Goal: Contribute content: Add original content to the website for others to see

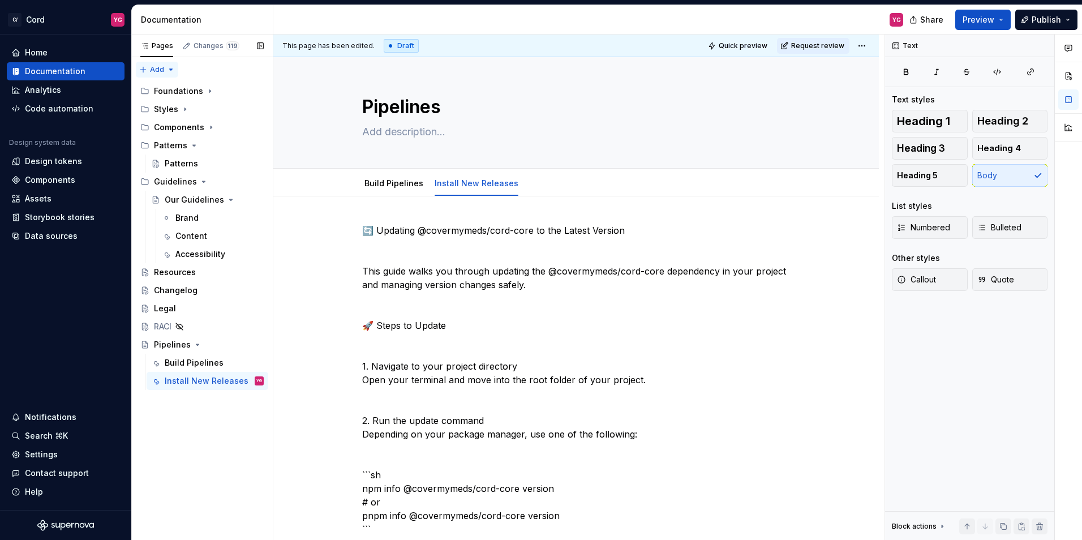
click at [147, 72] on div "Pages Changes 119 Add Accessibility guide for tree Page tree. Navigate the tree…" at bounding box center [201, 288] width 141 height 506
click at [162, 92] on div "New page" at bounding box center [194, 91] width 74 height 11
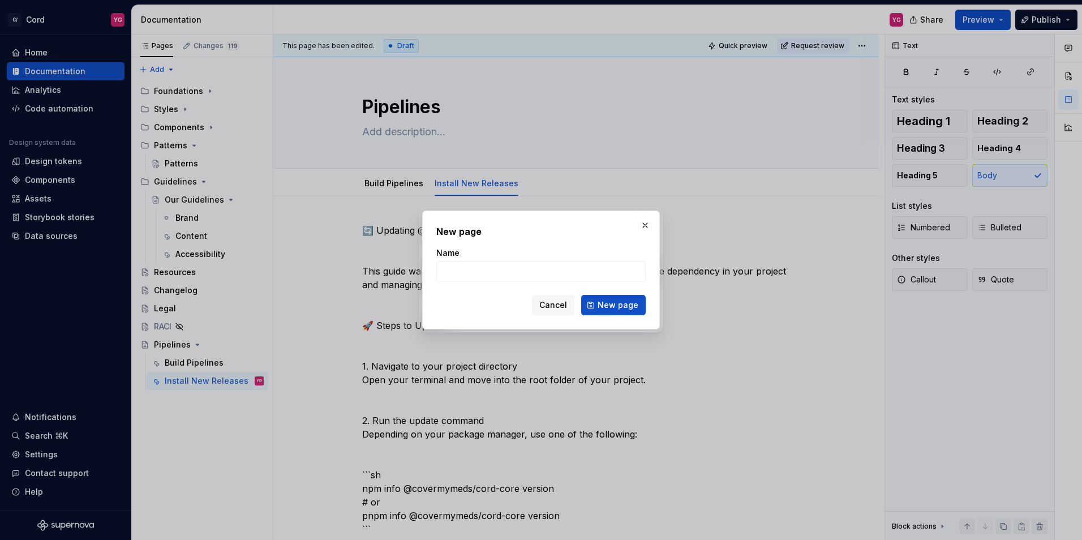
type textarea "*"
type input "Engineering"
click at [614, 308] on span "New page" at bounding box center [617, 304] width 41 height 11
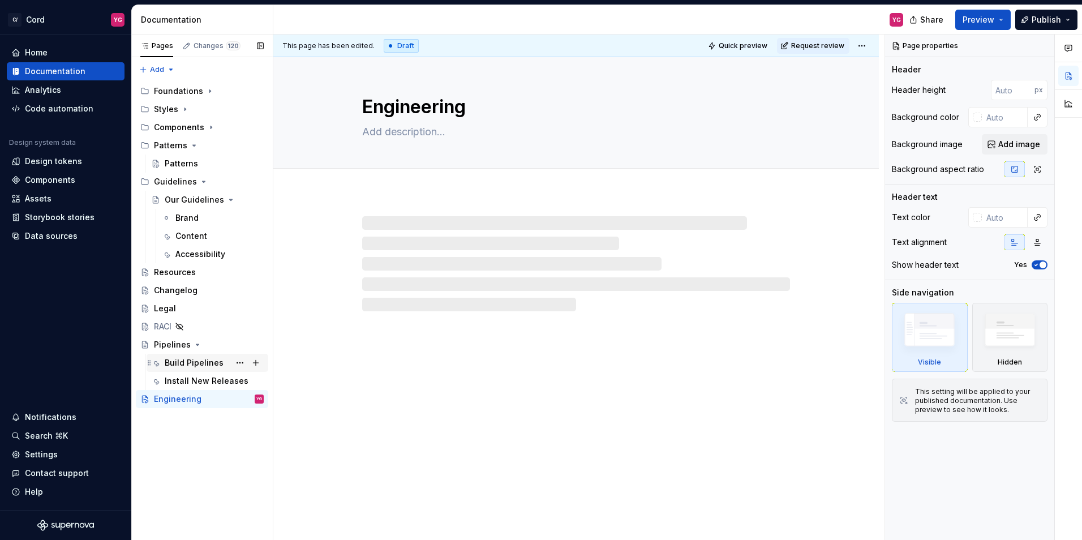
click at [189, 362] on div "Build Pipelines" at bounding box center [194, 362] width 59 height 11
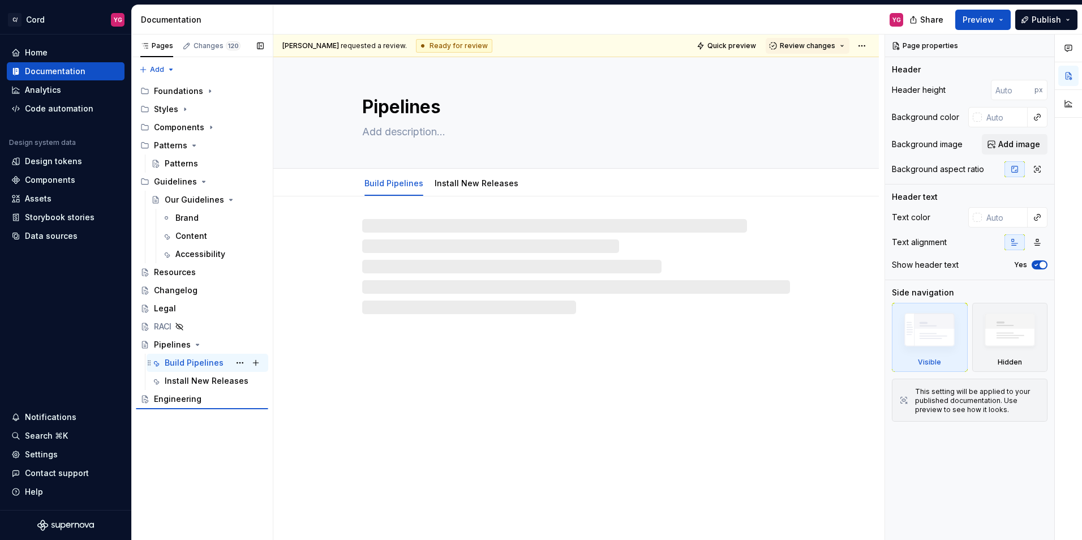
type textarea "*"
type textarea "Build Pipelines"
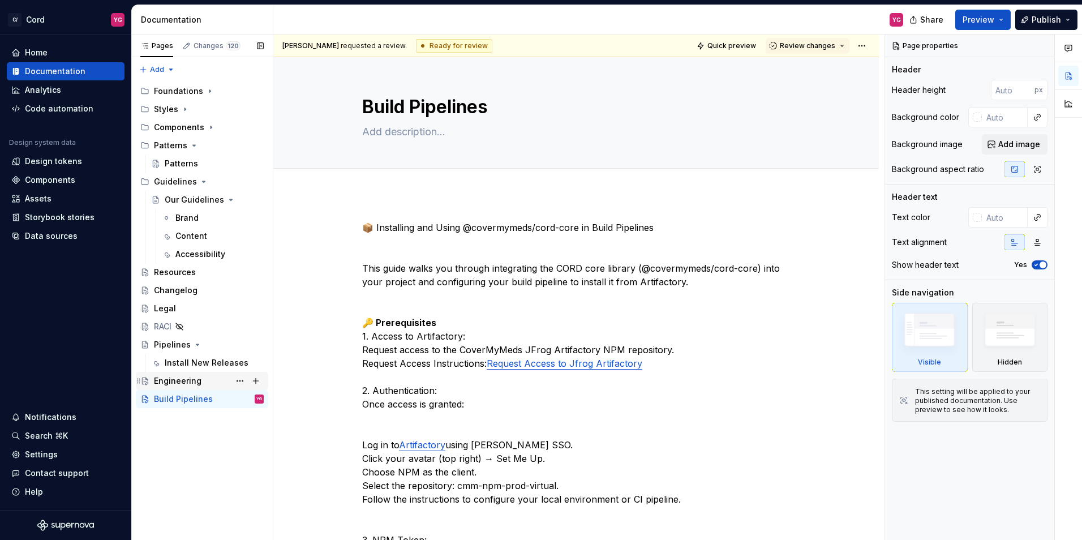
click at [187, 383] on div "Engineering" at bounding box center [178, 380] width 48 height 11
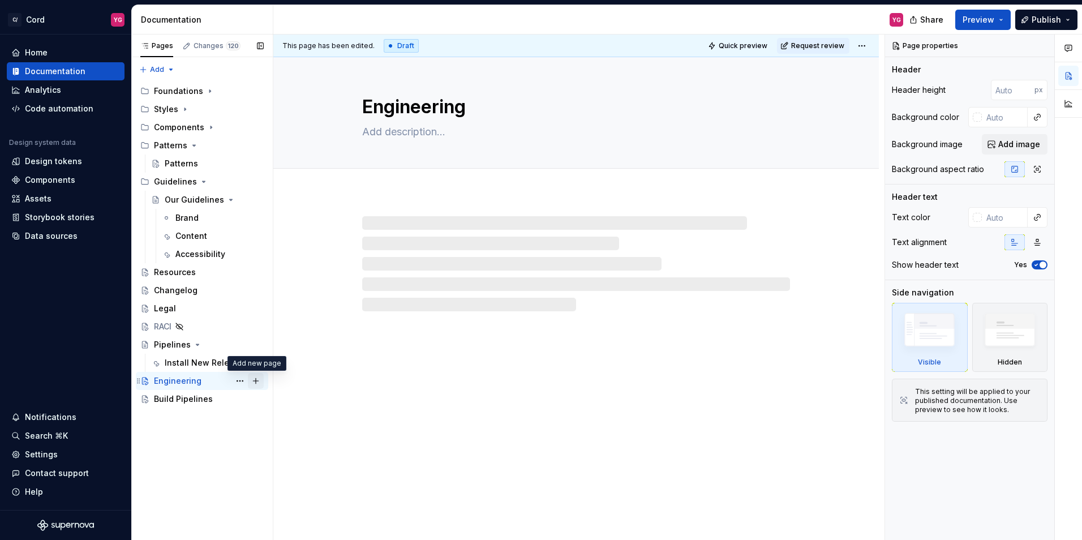
click at [258, 380] on button "Page tree" at bounding box center [256, 381] width 16 height 16
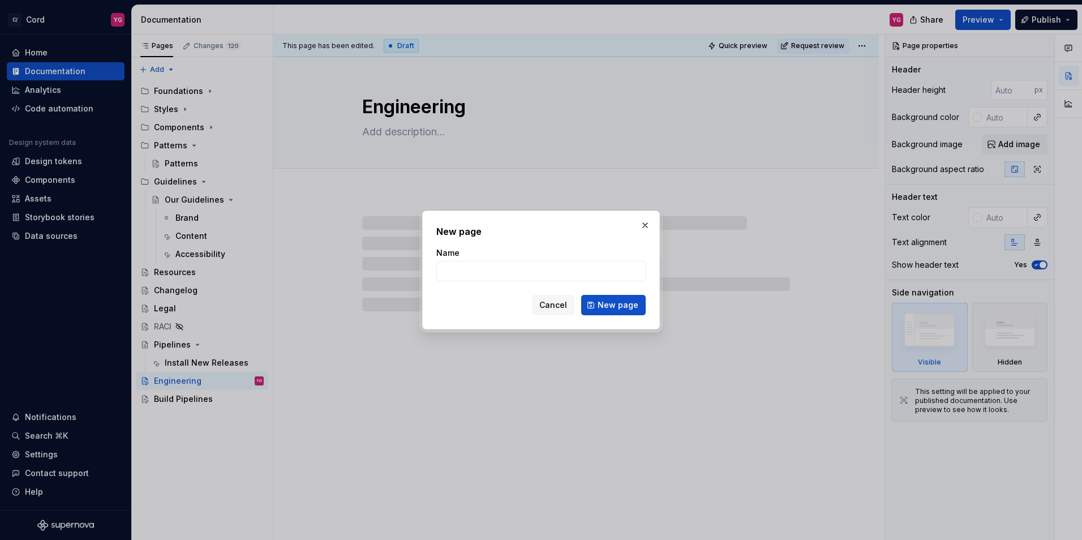
type textarea "*"
type input "Build Pipelines"
click button "New page" at bounding box center [613, 305] width 64 height 20
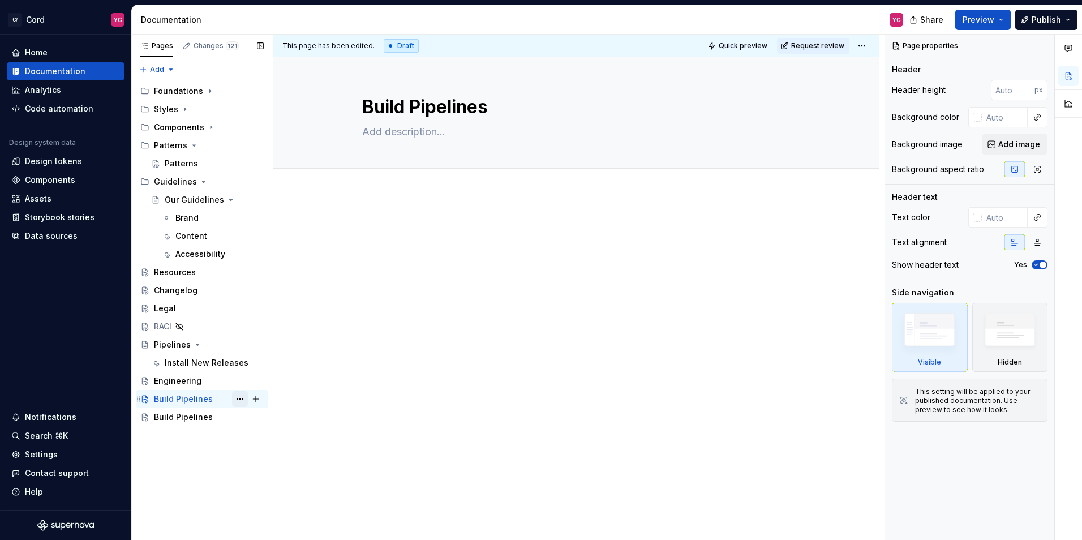
click at [244, 399] on button "Page tree" at bounding box center [240, 399] width 16 height 16
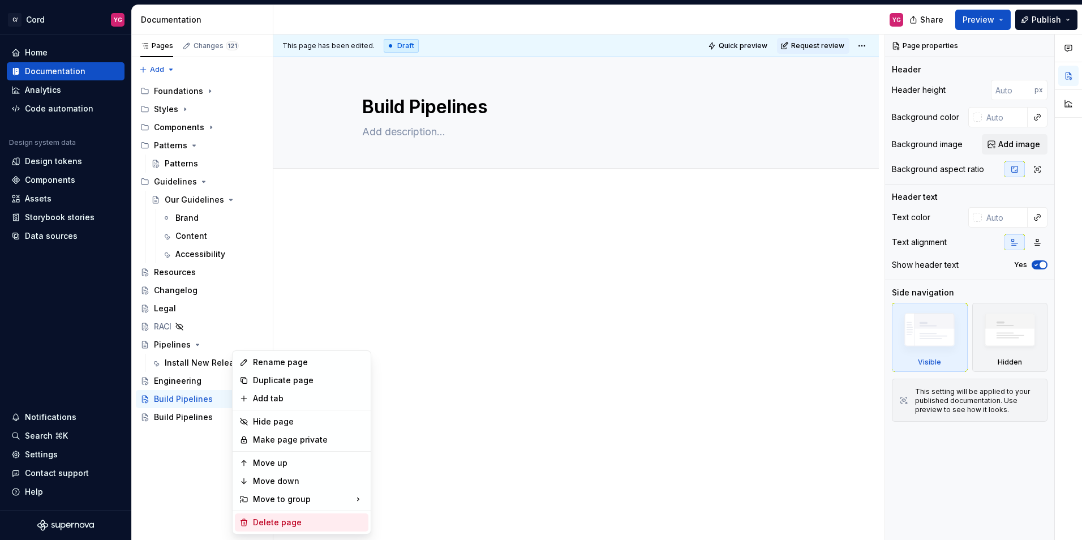
click at [287, 522] on div "Delete page" at bounding box center [308, 522] width 111 height 11
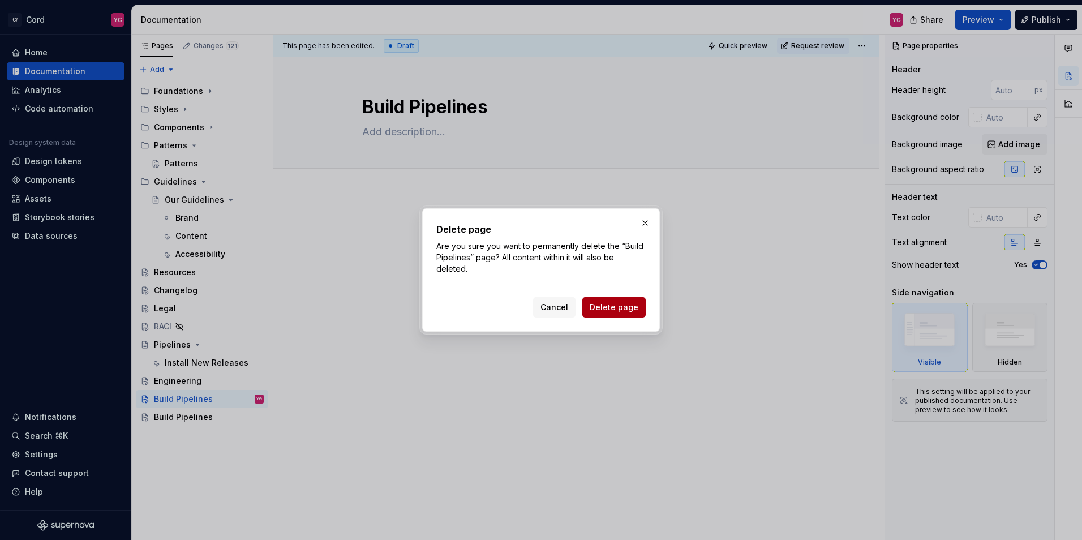
click at [621, 307] on span "Delete page" at bounding box center [613, 307] width 49 height 11
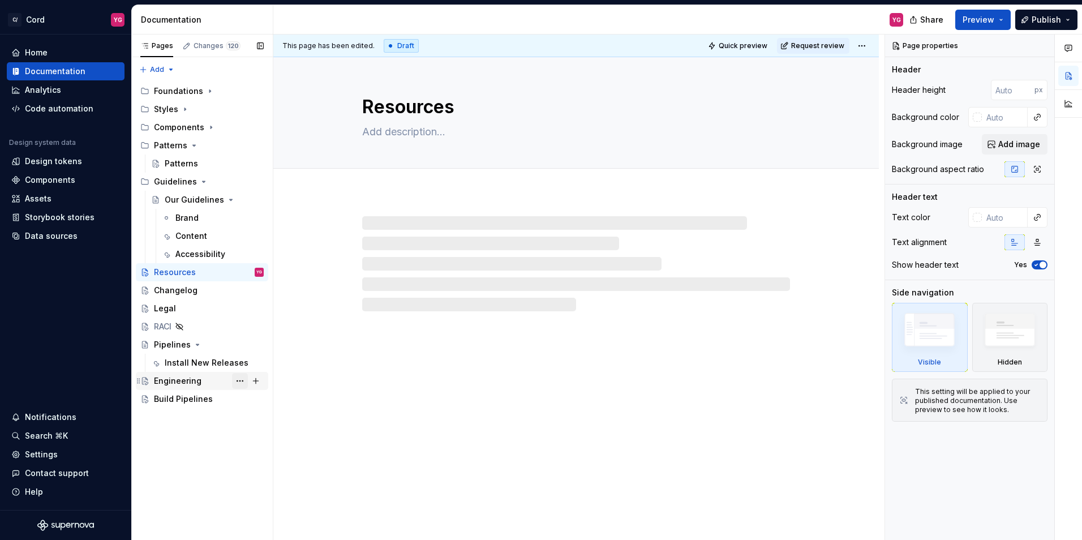
click at [242, 381] on button "Page tree" at bounding box center [240, 381] width 16 height 16
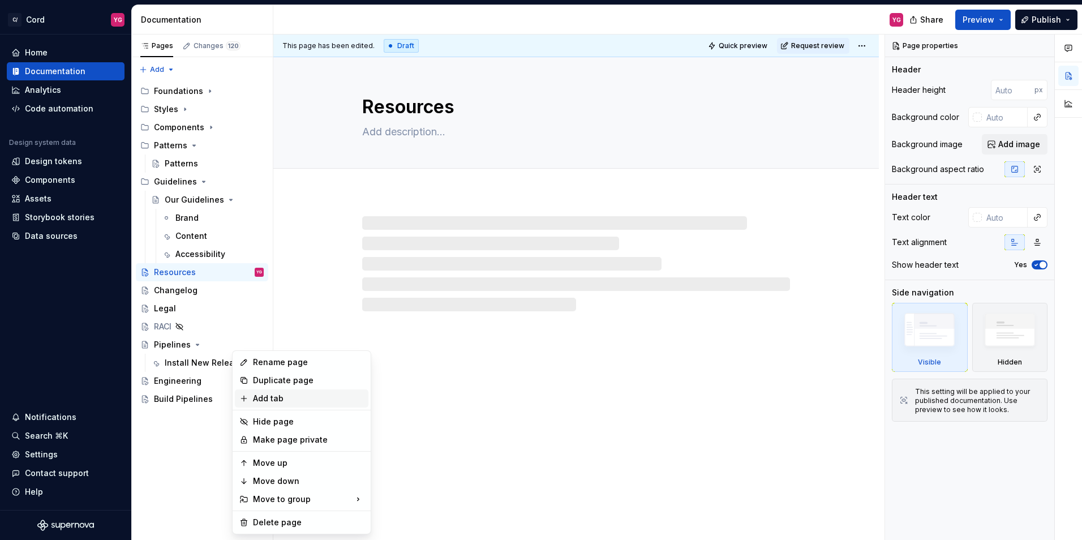
type textarea "*"
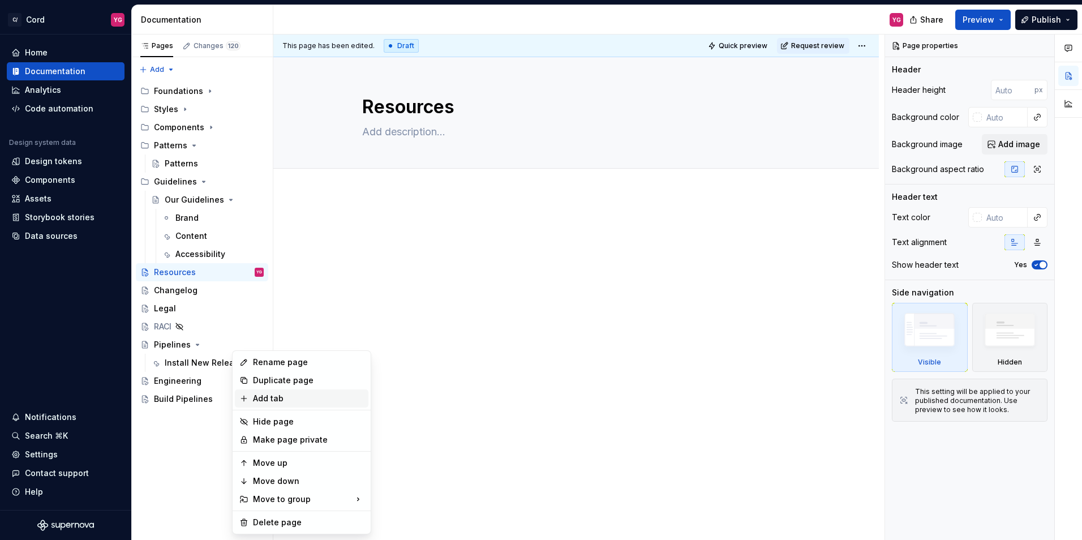
click at [295, 394] on div "Add tab" at bounding box center [308, 398] width 111 height 11
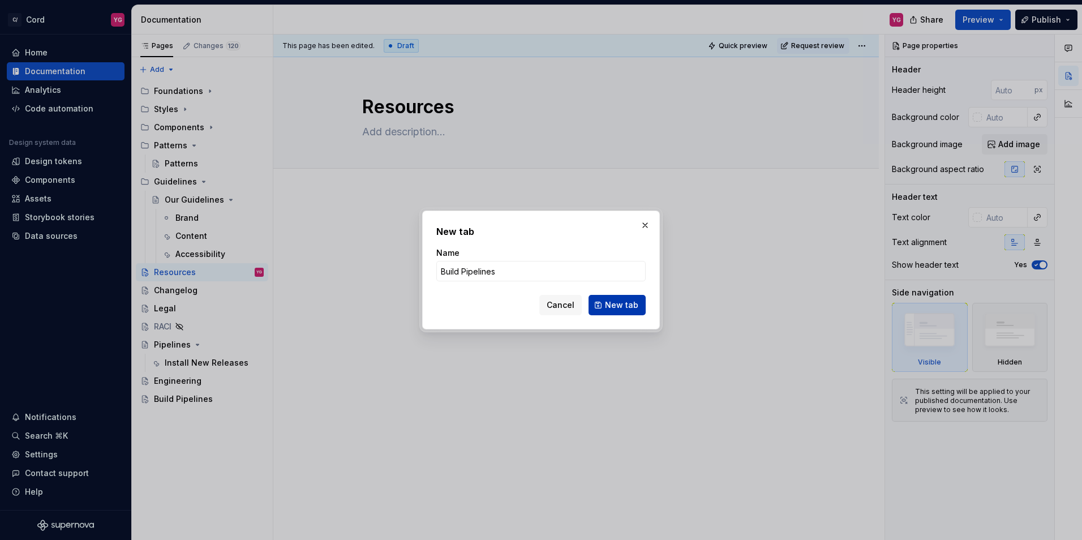
type input "Build Pipelines"
click at [618, 298] on button "New tab" at bounding box center [616, 305] width 57 height 20
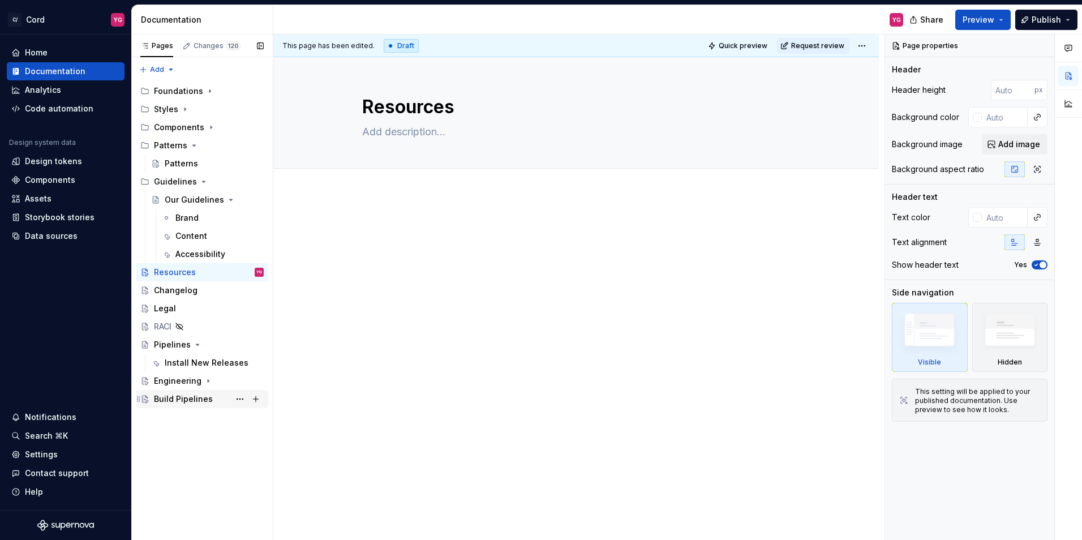
click at [182, 402] on div "Build Pipelines" at bounding box center [183, 398] width 59 height 11
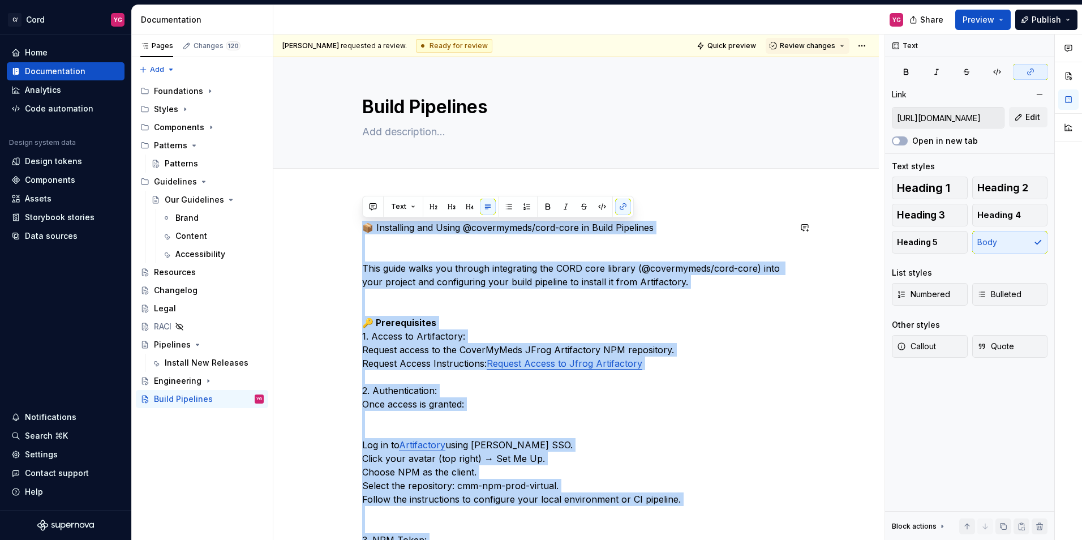
copy p "📦 Loremipsum dol Sitam @consectetur/adip-elit se Doeiu Temporinc Utla etdol mag…"
click at [165, 382] on div "Engineering" at bounding box center [178, 380] width 48 height 11
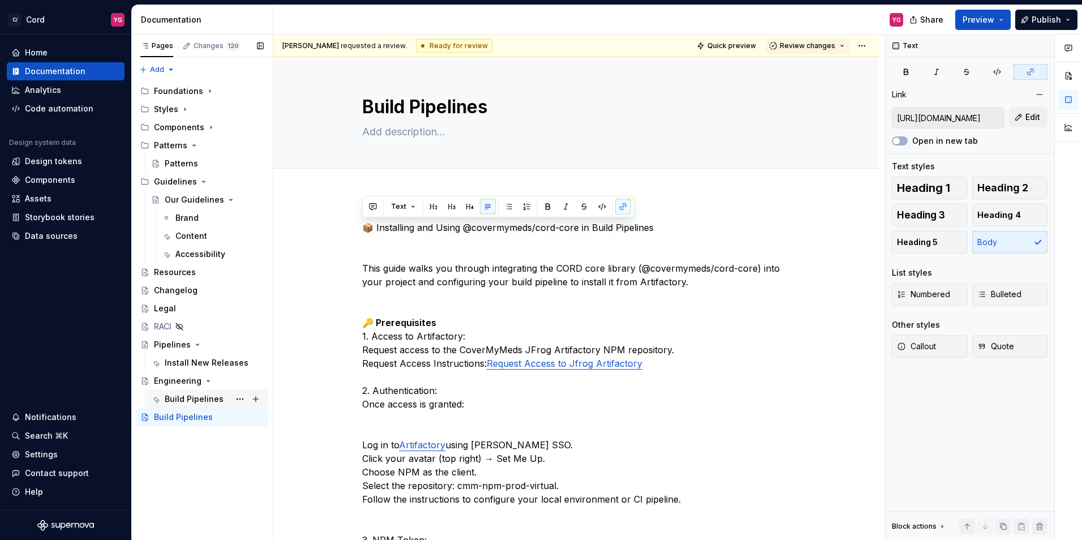
click at [193, 401] on div "Build Pipelines" at bounding box center [194, 398] width 59 height 11
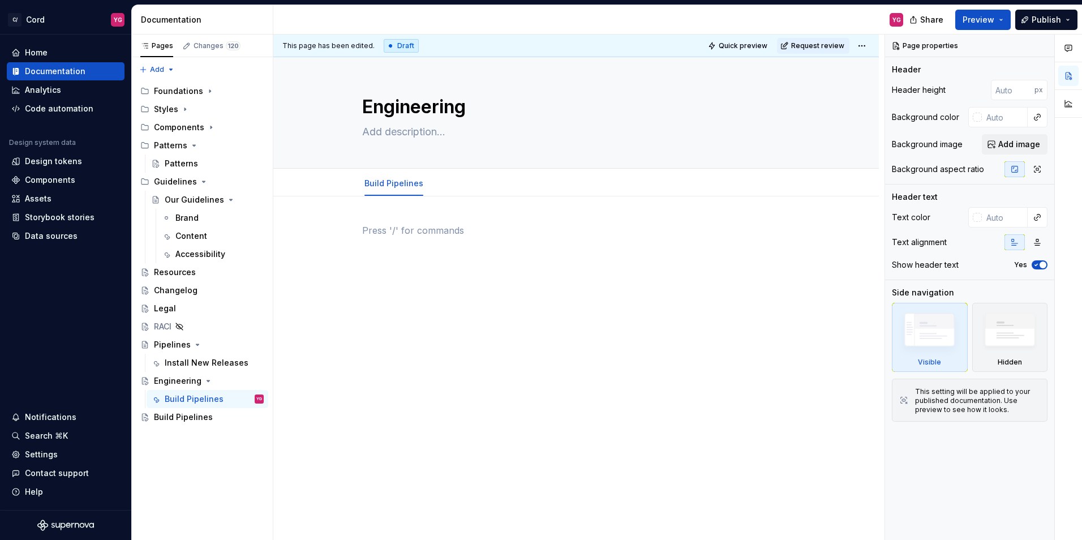
click at [424, 242] on div at bounding box center [576, 244] width 428 height 43
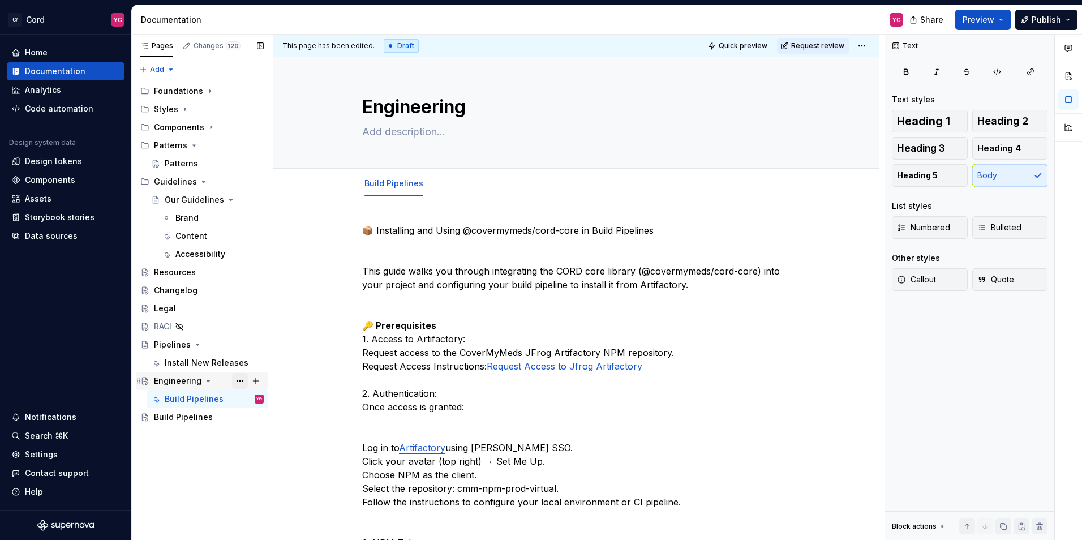
click at [236, 380] on button "Page tree" at bounding box center [240, 381] width 16 height 16
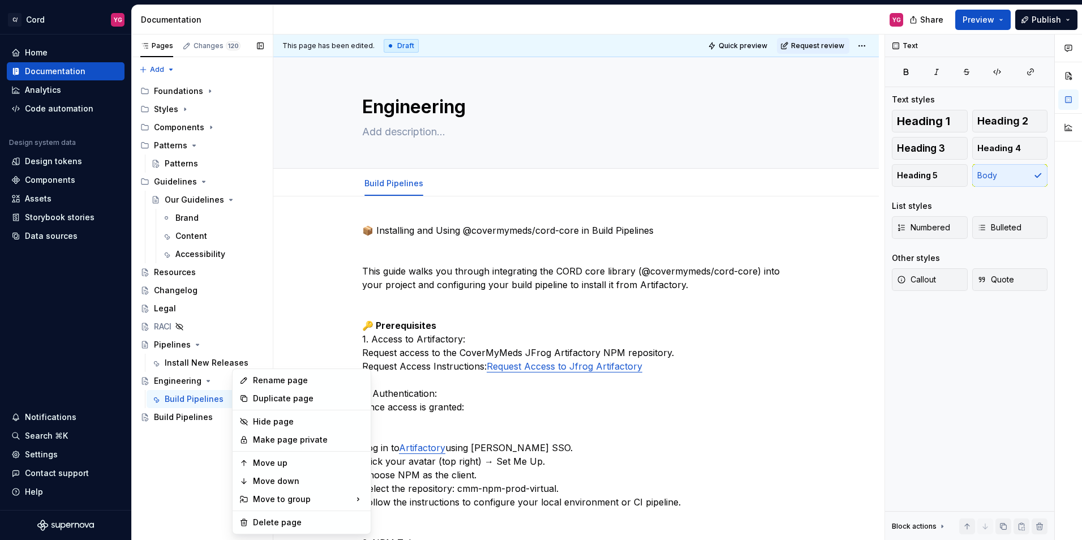
click at [170, 493] on div "Pages Changes 120 Add Accessibility guide for tree Page tree. Navigate the tree…" at bounding box center [201, 288] width 141 height 506
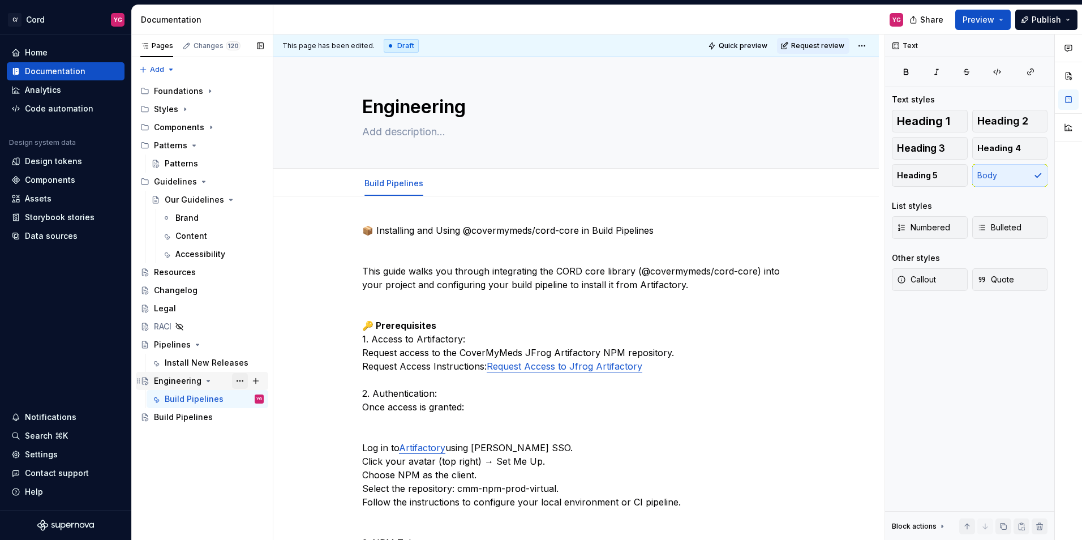
click at [239, 383] on button "Page tree" at bounding box center [240, 381] width 16 height 16
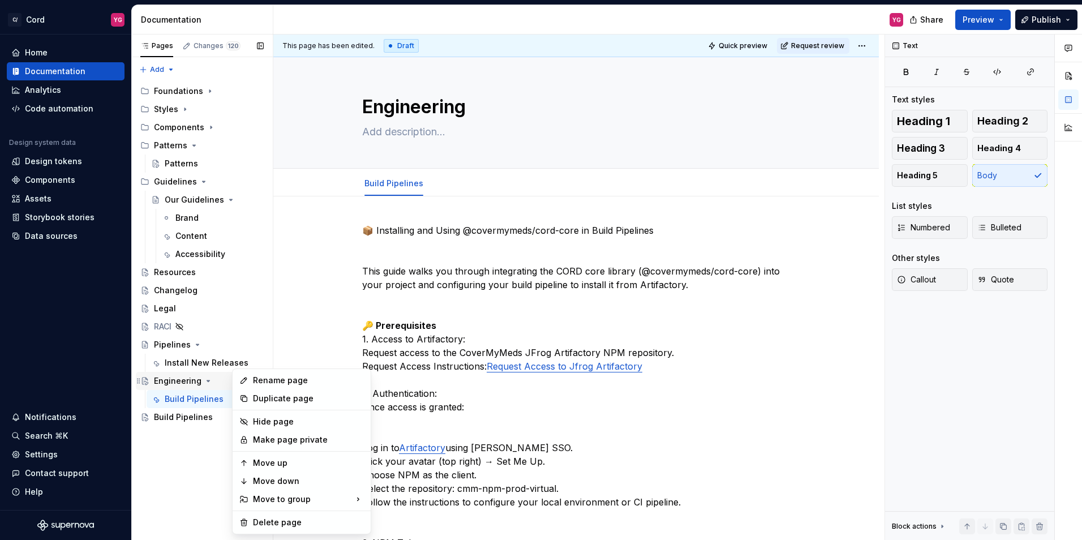
click at [184, 375] on div "Pages Changes 120 Add Accessibility guide for tree Page tree. Navigate the tree…" at bounding box center [201, 288] width 141 height 506
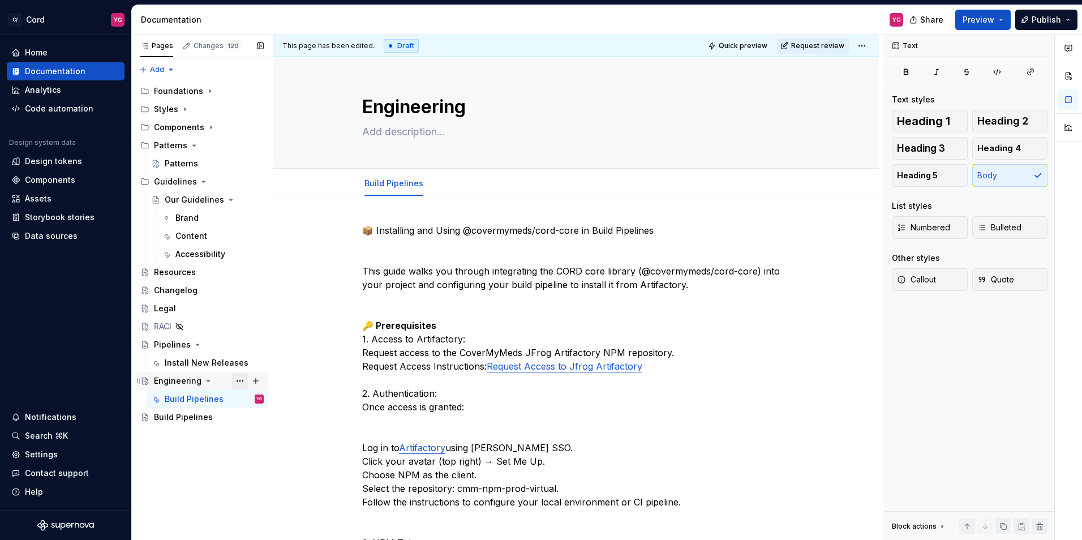
click at [239, 382] on button "Page tree" at bounding box center [240, 381] width 16 height 16
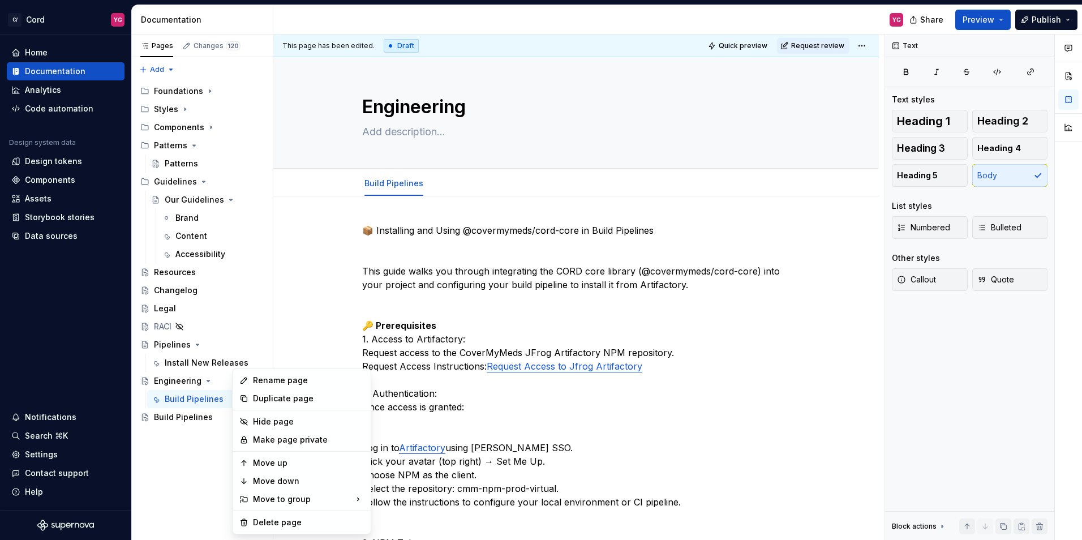
click at [457, 187] on html "C/ Cord YG Home Documentation Analytics Code automation Design system data Desi…" at bounding box center [541, 270] width 1082 height 540
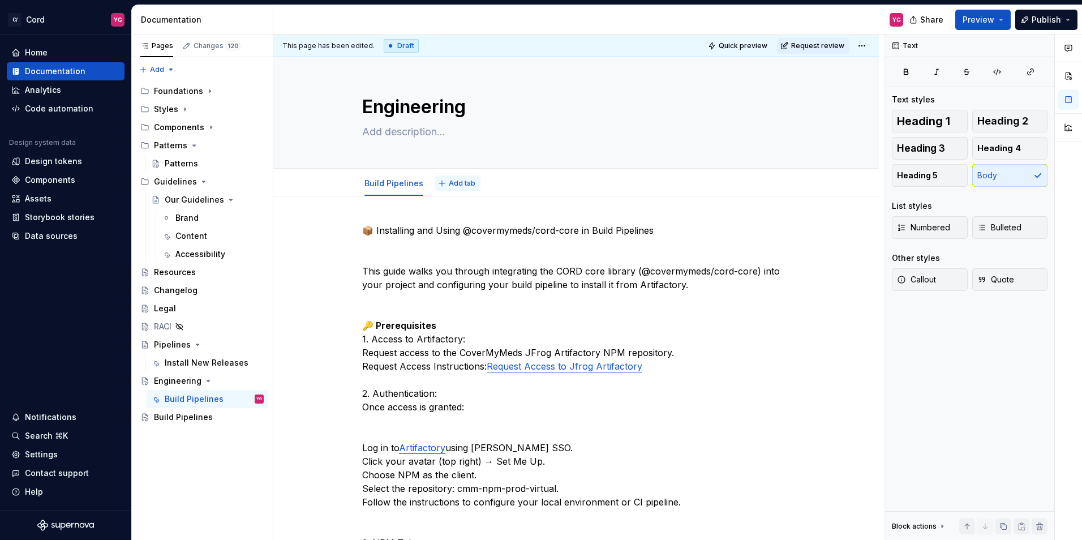
click at [449, 186] on span "Add tab" at bounding box center [462, 183] width 27 height 9
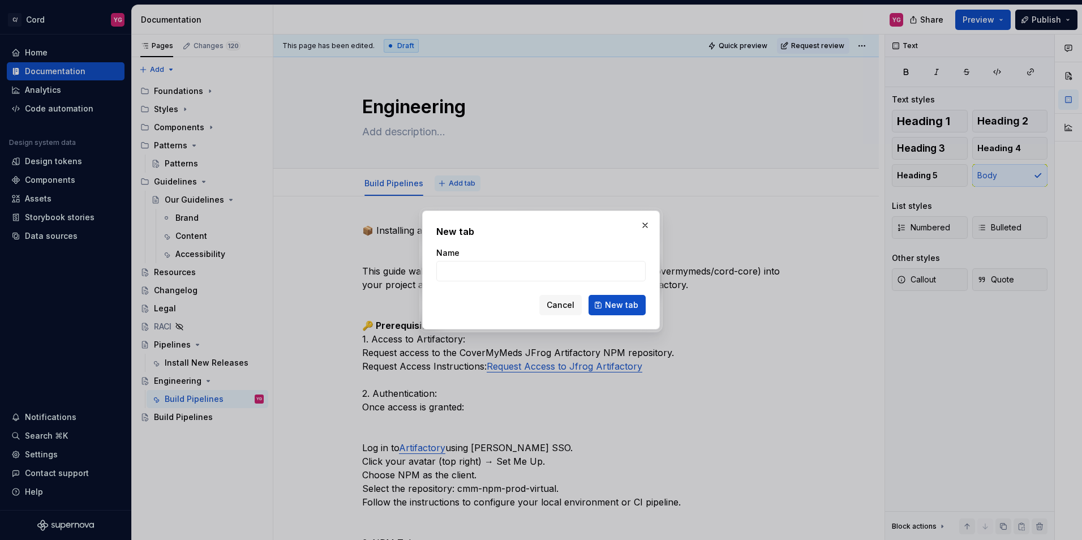
type textarea "*"
type input "Install New Releases"
click button "New tab" at bounding box center [616, 305] width 57 height 20
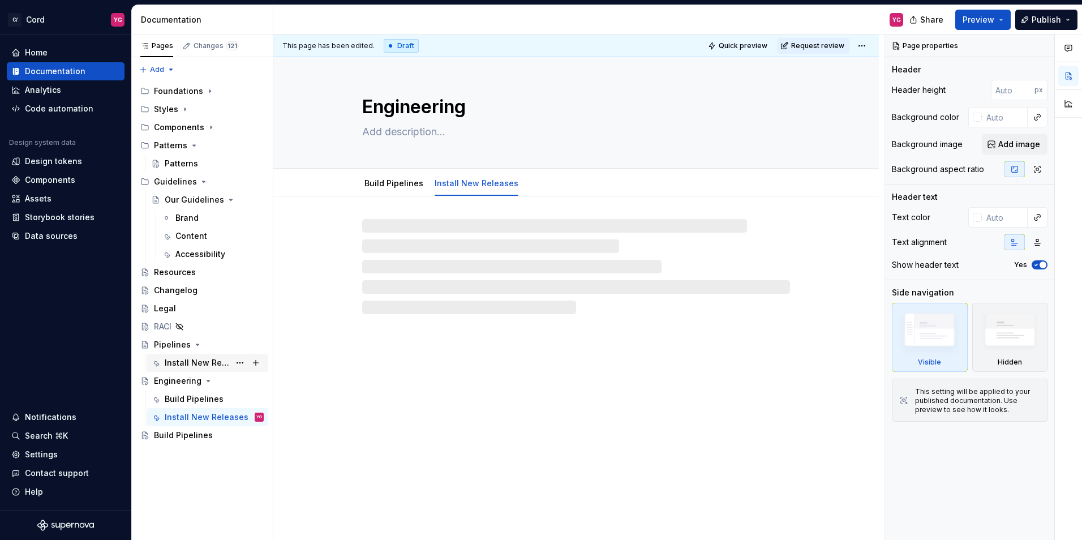
click at [198, 361] on div "Install New Releases" at bounding box center [197, 362] width 65 height 11
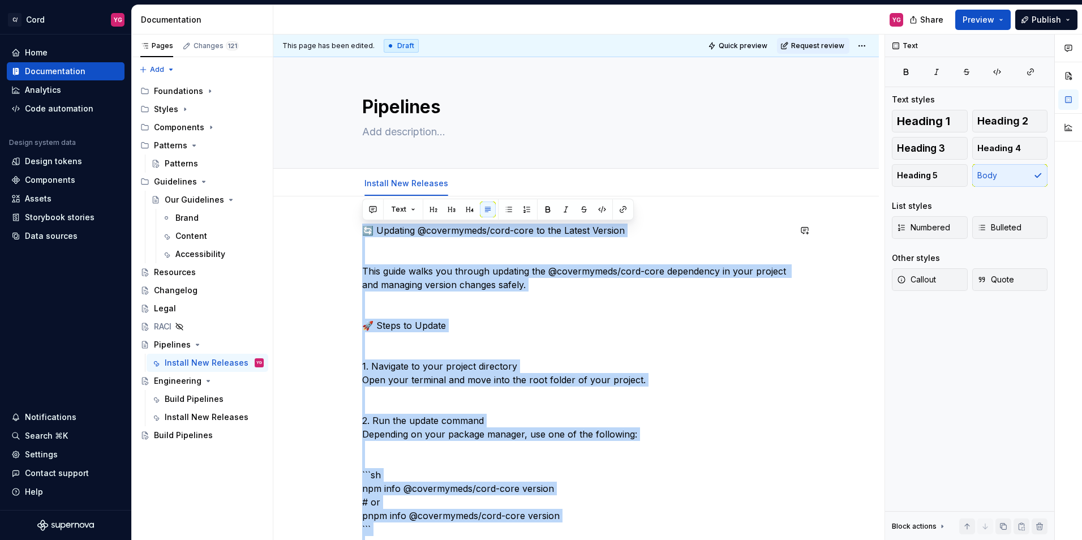
copy p "🔄 Loremips @dolorsitame/cons-adip el sed Doeius Tempori Utla etdol magna ali en…"
click at [203, 421] on div "Install New Releases" at bounding box center [197, 416] width 65 height 11
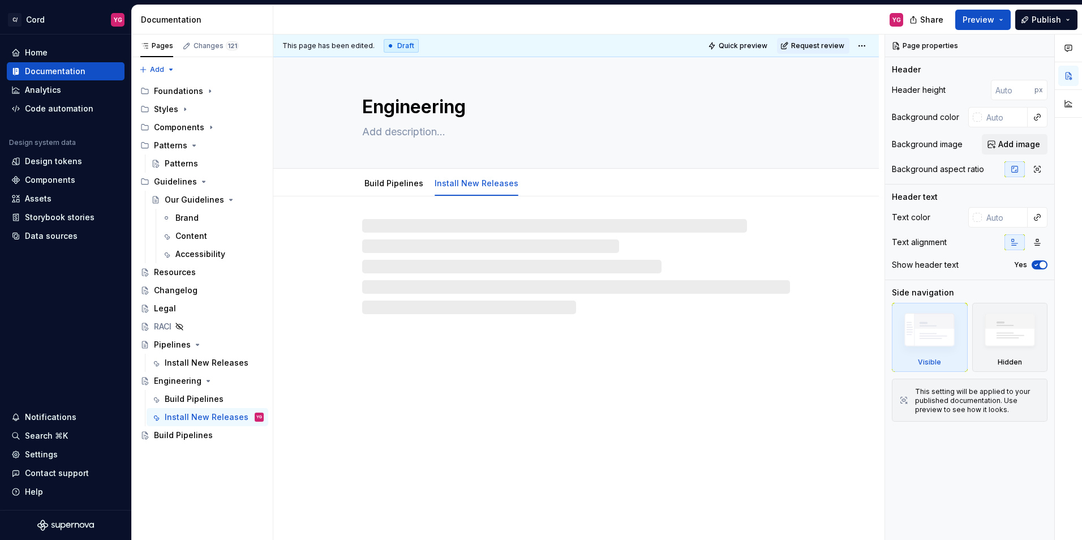
click at [530, 352] on div "Engineering Build Pipelines Install New Releases" at bounding box center [575, 298] width 605 height 483
click at [501, 273] on div at bounding box center [576, 266] width 428 height 95
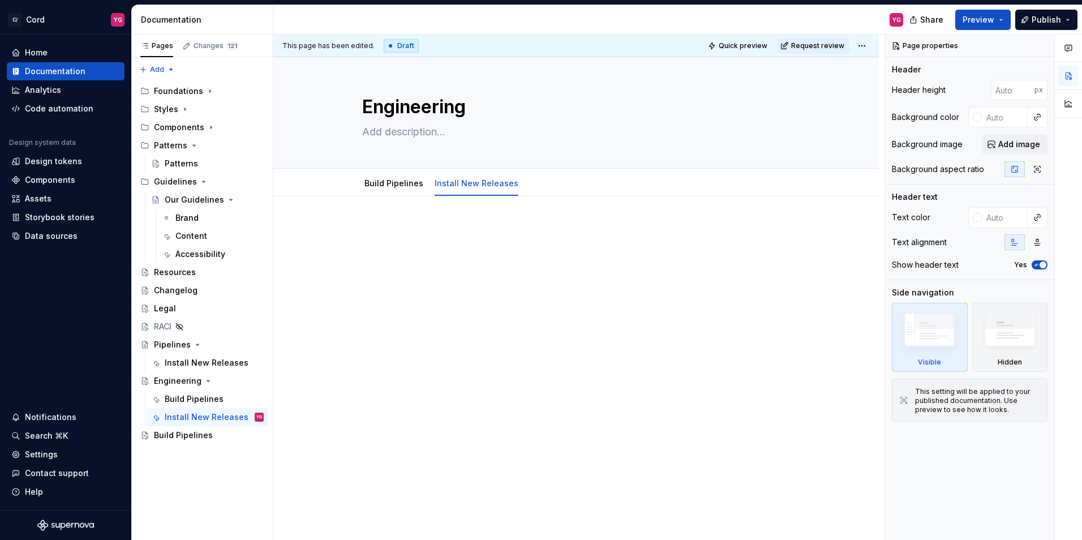
click at [433, 225] on p at bounding box center [576, 230] width 428 height 14
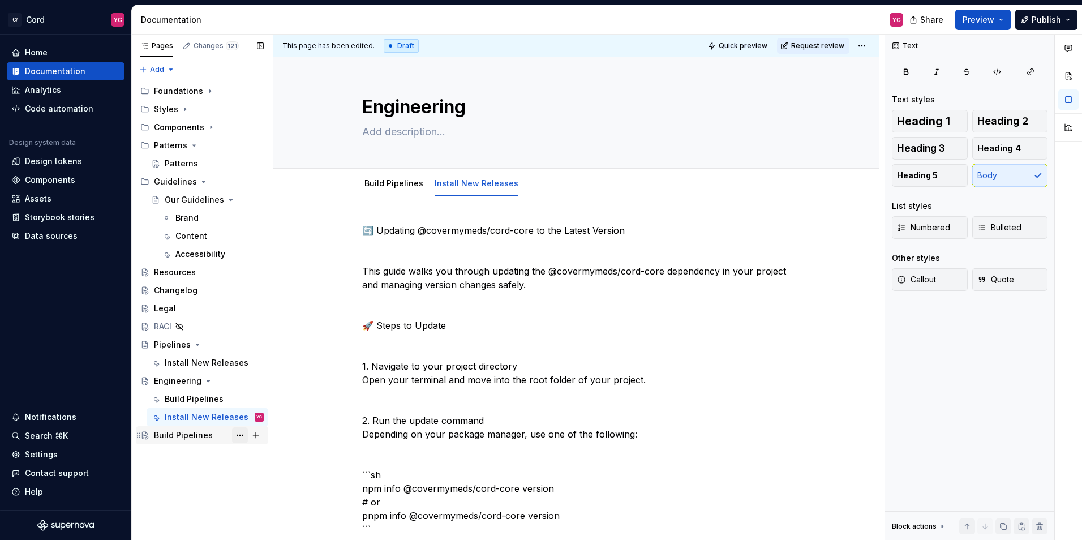
click at [241, 437] on button "Page tree" at bounding box center [240, 435] width 16 height 16
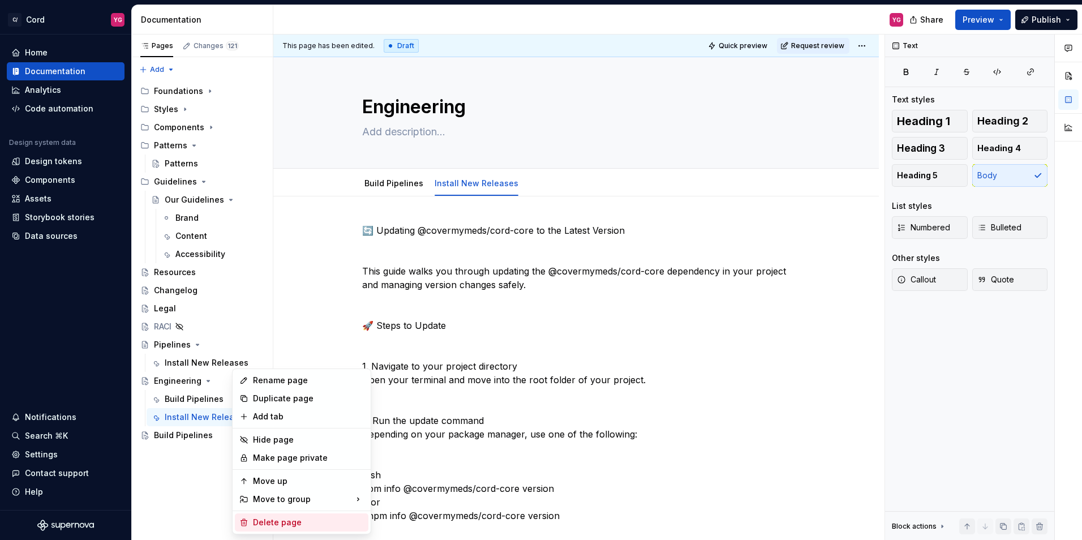
click at [295, 522] on div "Delete page" at bounding box center [308, 522] width 111 height 11
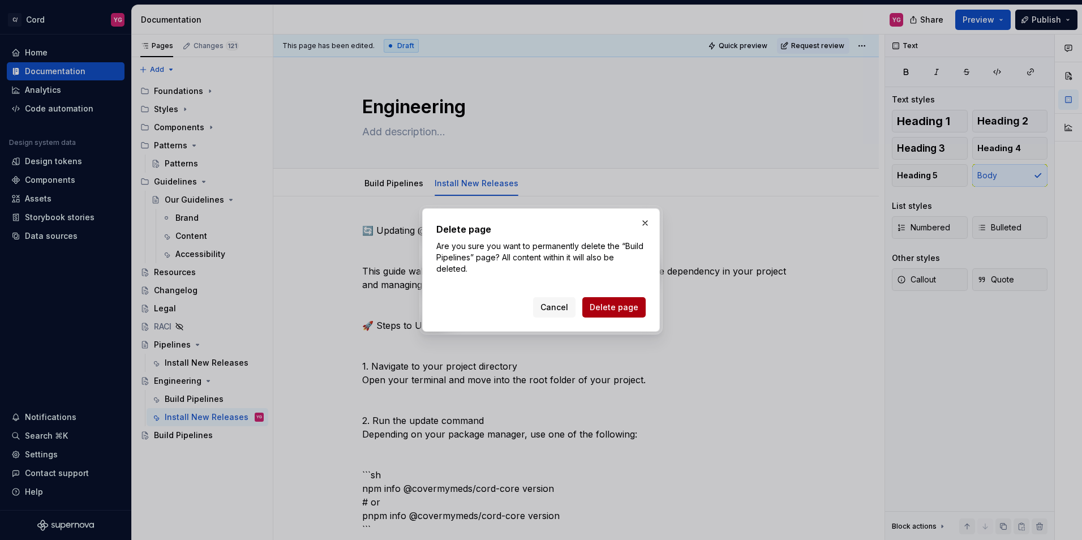
click at [629, 304] on span "Delete page" at bounding box center [613, 307] width 49 height 11
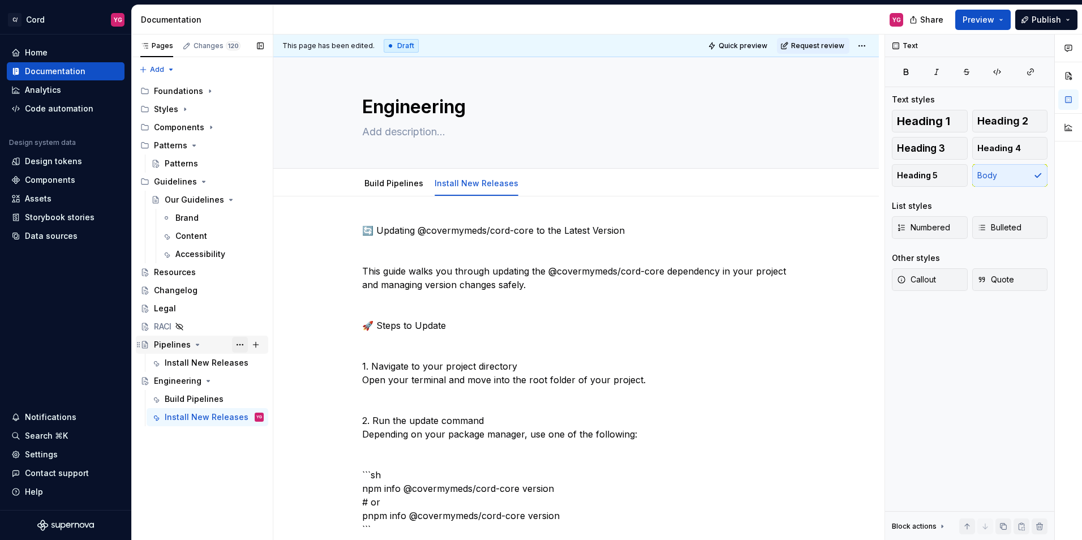
click at [242, 345] on button "Page tree" at bounding box center [240, 345] width 16 height 16
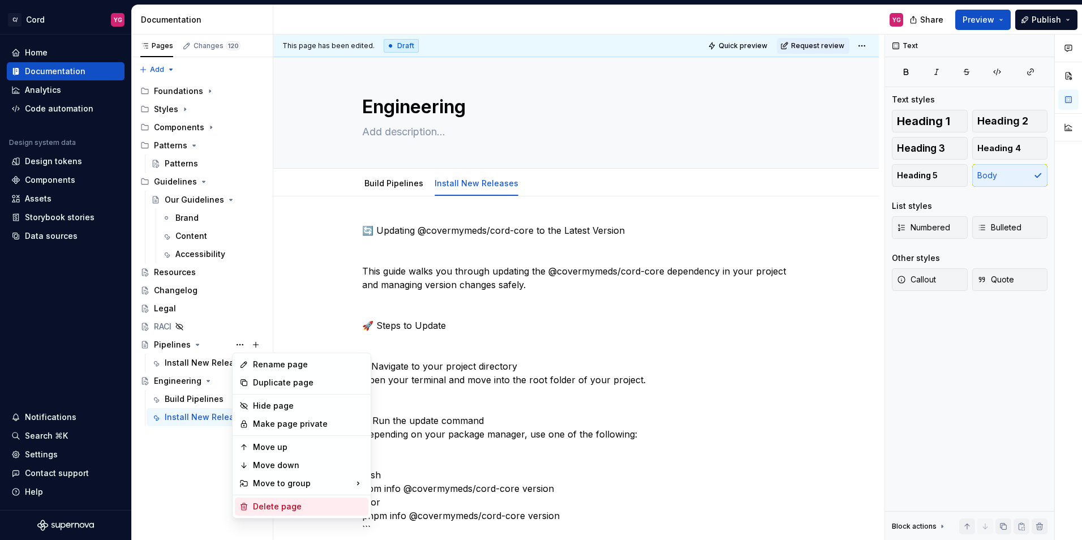
click at [273, 503] on div "Delete page" at bounding box center [308, 506] width 111 height 11
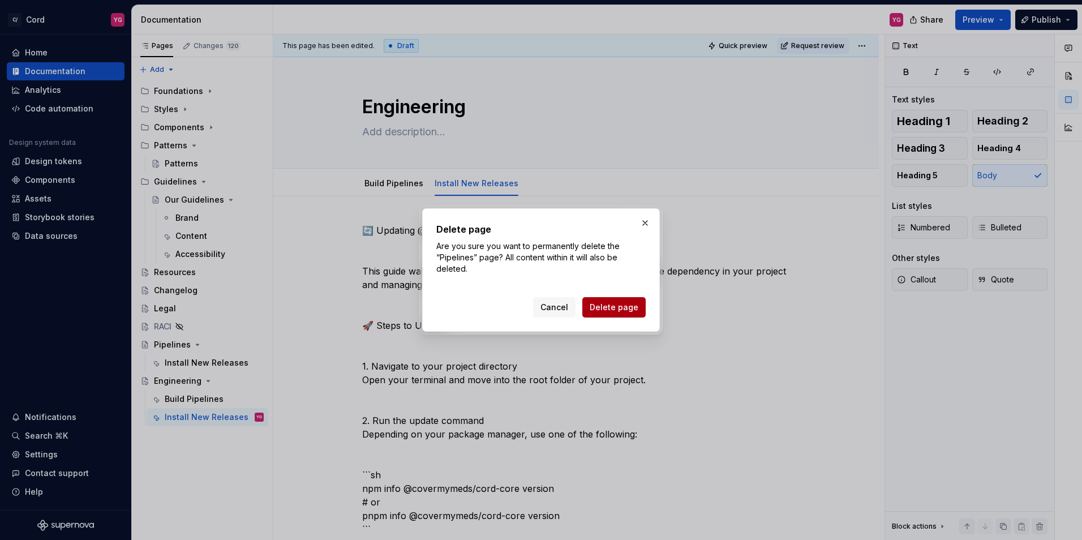
click at [618, 308] on span "Delete page" at bounding box center [613, 307] width 49 height 11
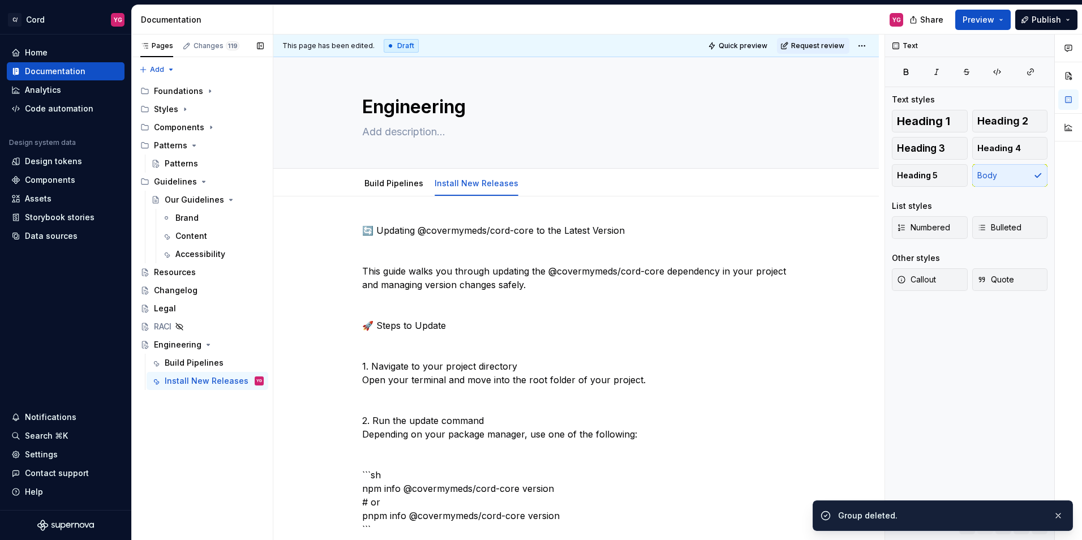
click at [200, 450] on div "Pages Changes 119 Add Accessibility guide for tree Page tree. Navigate the tree…" at bounding box center [201, 288] width 141 height 506
click at [176, 345] on div "Engineering" at bounding box center [178, 344] width 48 height 11
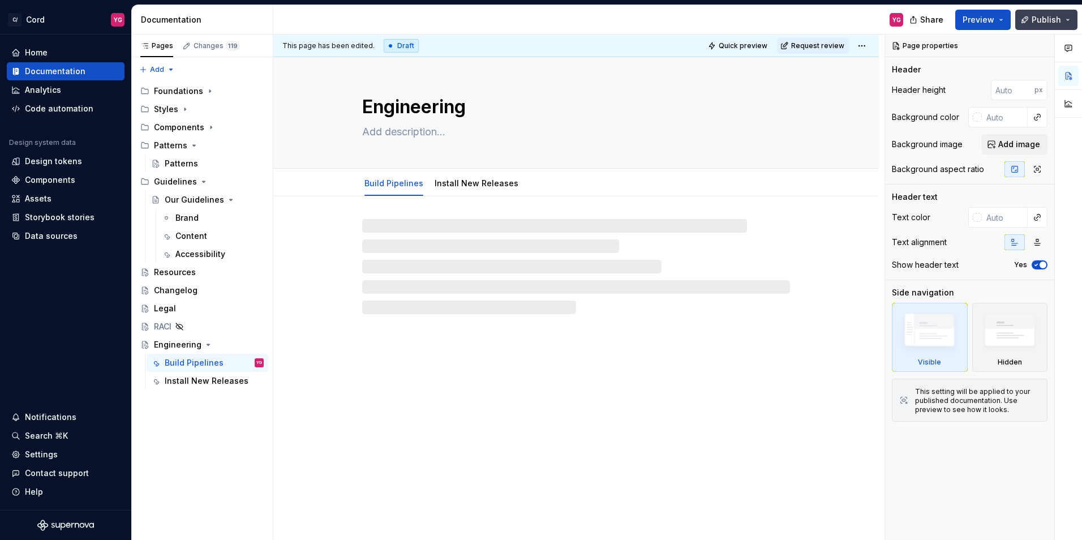
click at [1048, 21] on span "Publish" at bounding box center [1045, 19] width 29 height 11
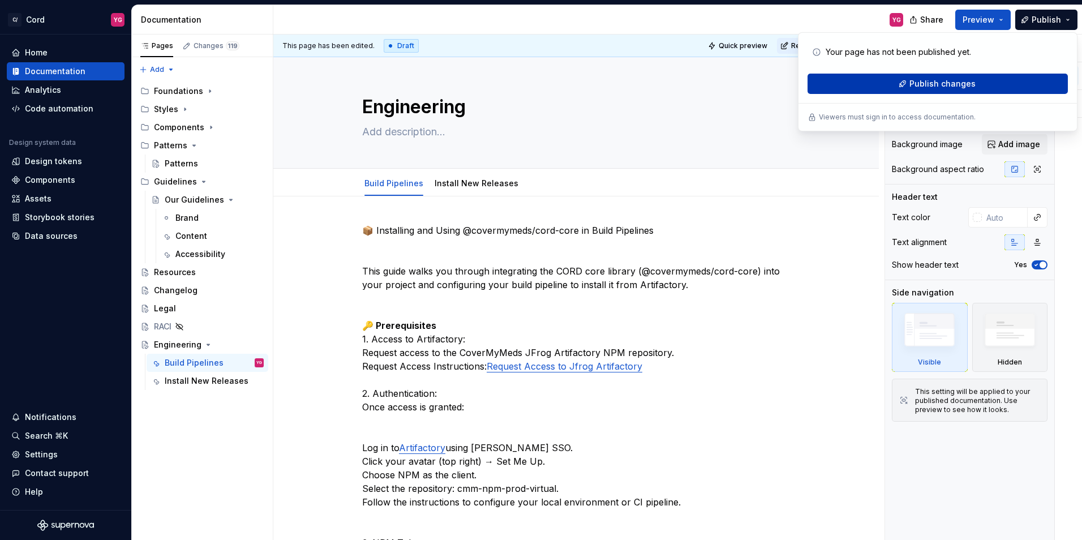
click at [942, 84] on span "Publish changes" at bounding box center [942, 83] width 66 height 11
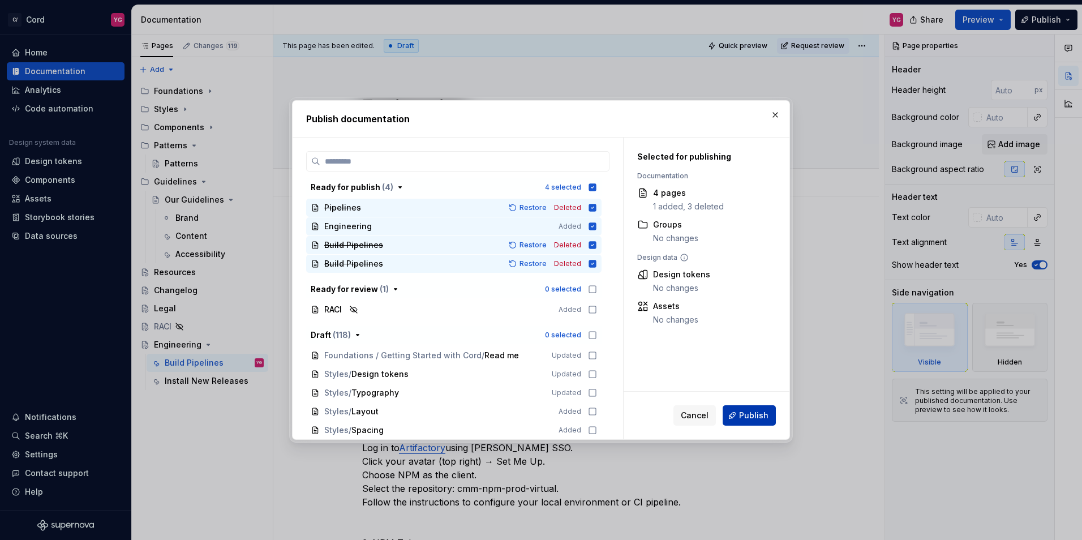
click at [768, 412] on button "Publish" at bounding box center [748, 415] width 53 height 20
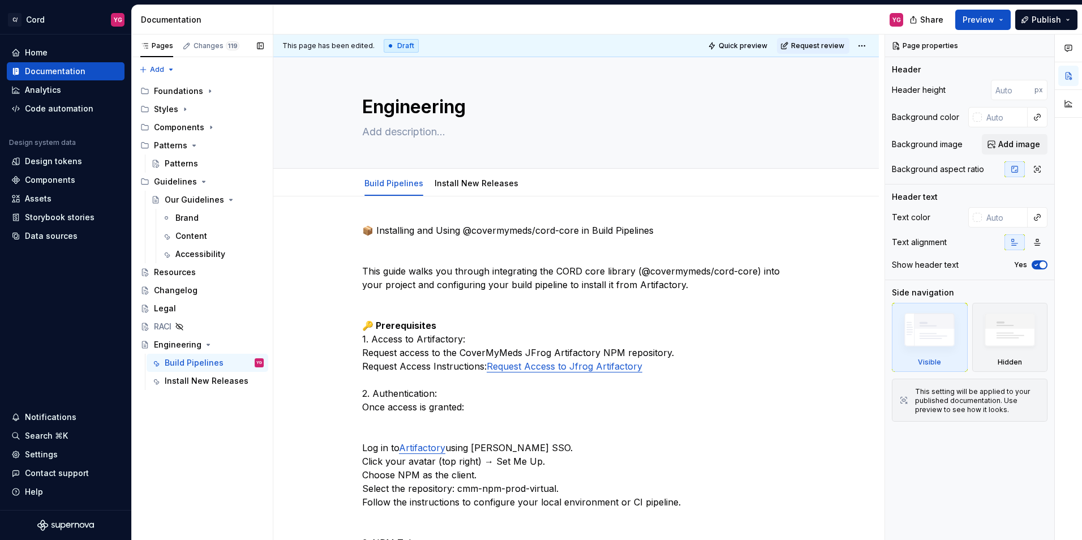
click at [231, 453] on div "Pages Changes 119 Add Accessibility guide for tree Page tree. Navigate the tree…" at bounding box center [201, 288] width 141 height 506
click at [244, 345] on button "Page tree" at bounding box center [240, 345] width 16 height 16
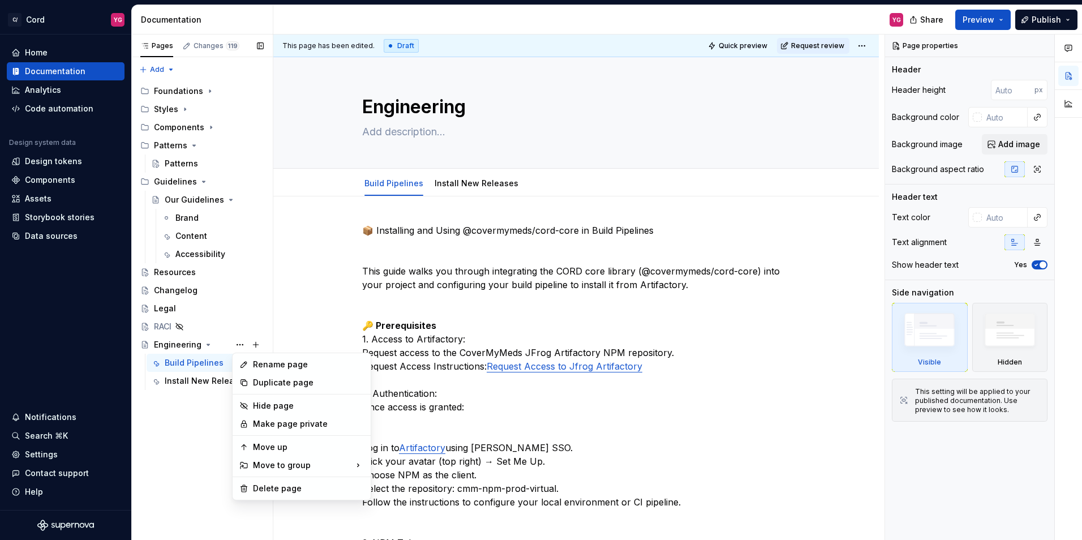
click at [195, 449] on div "Pages Changes 119 Add Accessibility guide for tree Page tree. Navigate the tree…" at bounding box center [201, 288] width 141 height 506
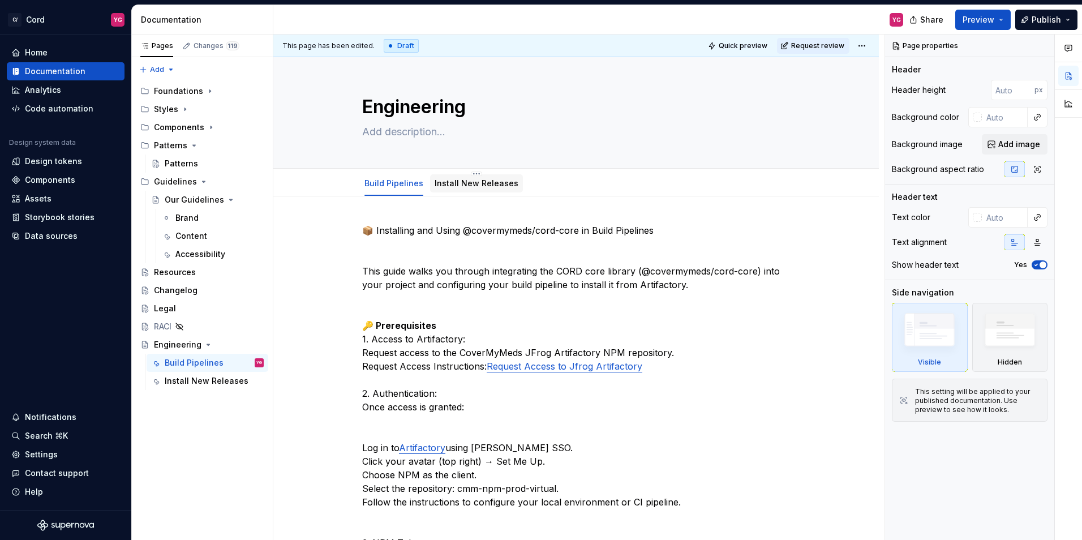
type textarea "*"
click at [544, 182] on span "Add tab" at bounding box center [557, 183] width 27 height 9
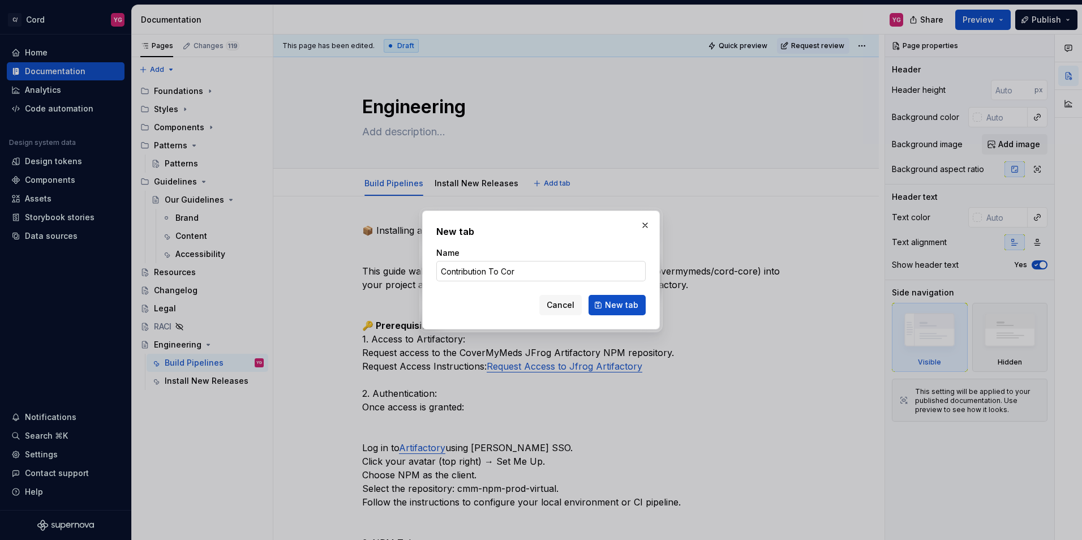
type input "Contribution To Cord"
click button "New tab" at bounding box center [616, 305] width 57 height 20
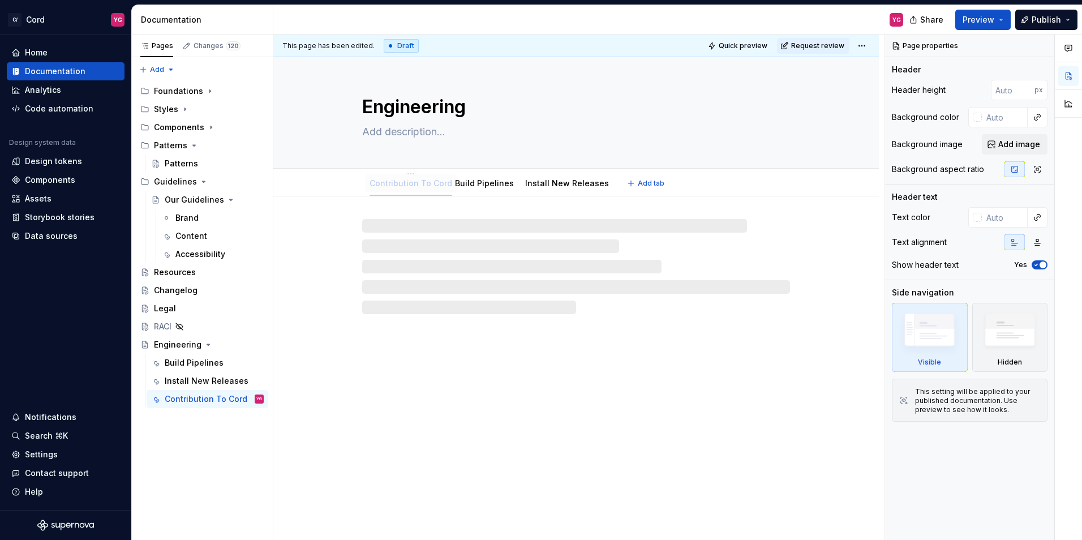
drag, startPoint x: 571, startPoint y: 186, endPoint x: 403, endPoint y: 184, distance: 168.6
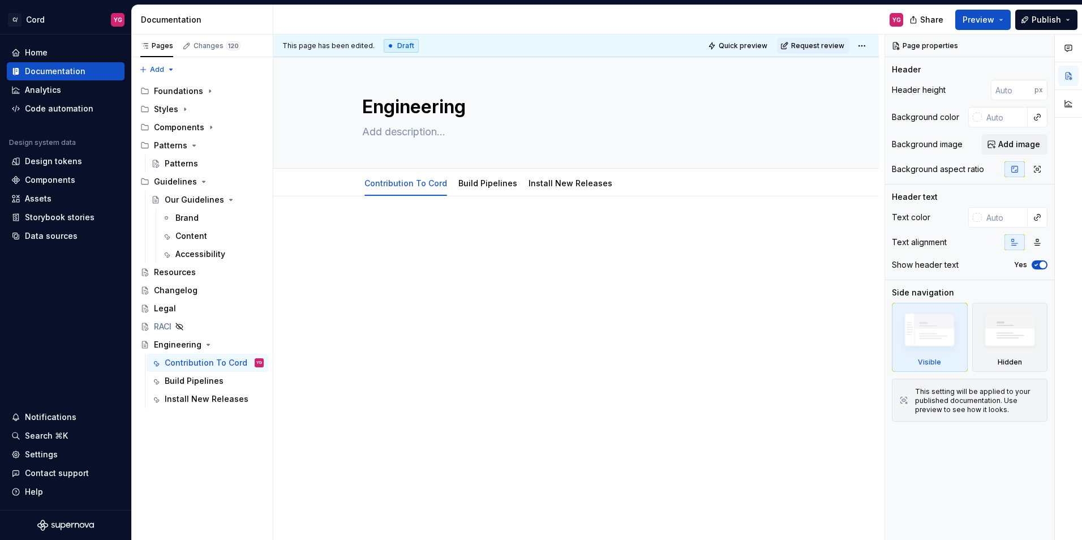
click at [511, 296] on div at bounding box center [575, 319] width 605 height 246
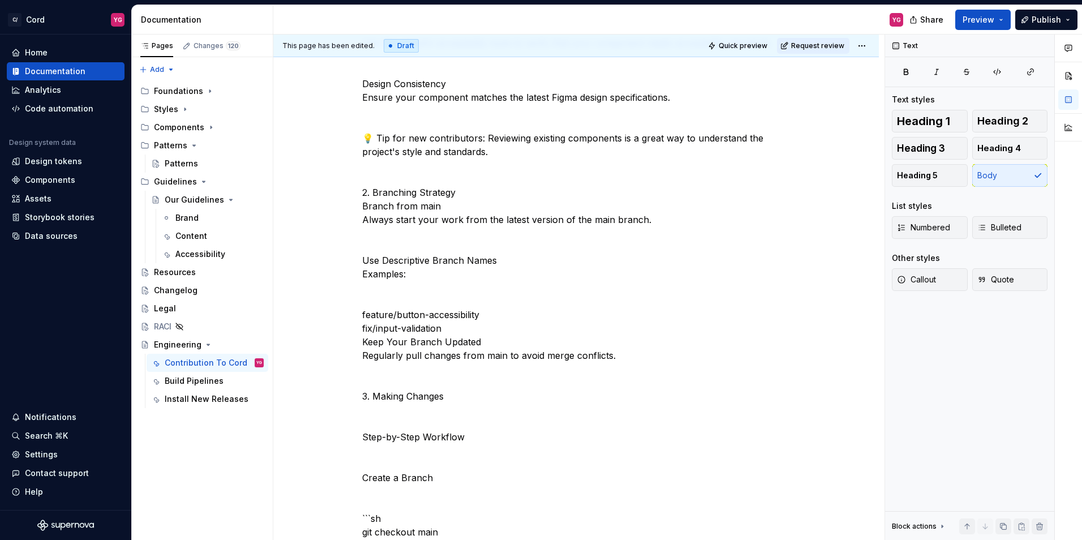
scroll to position [453, 0]
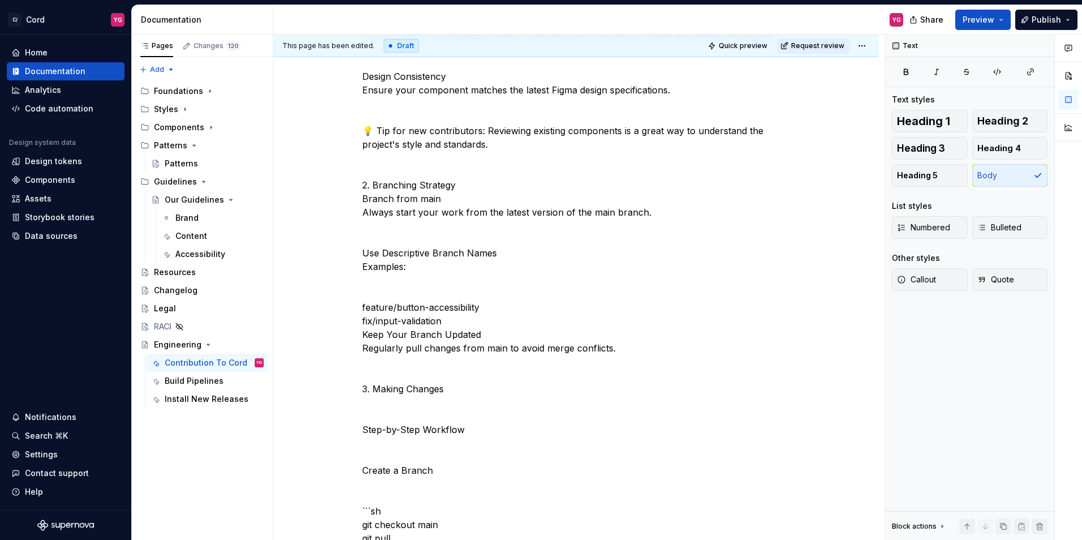
click at [453, 269] on p "🤝 Cord Contribution Guide This guide outlines the process for contributing to t…" at bounding box center [576, 545] width 428 height 1548
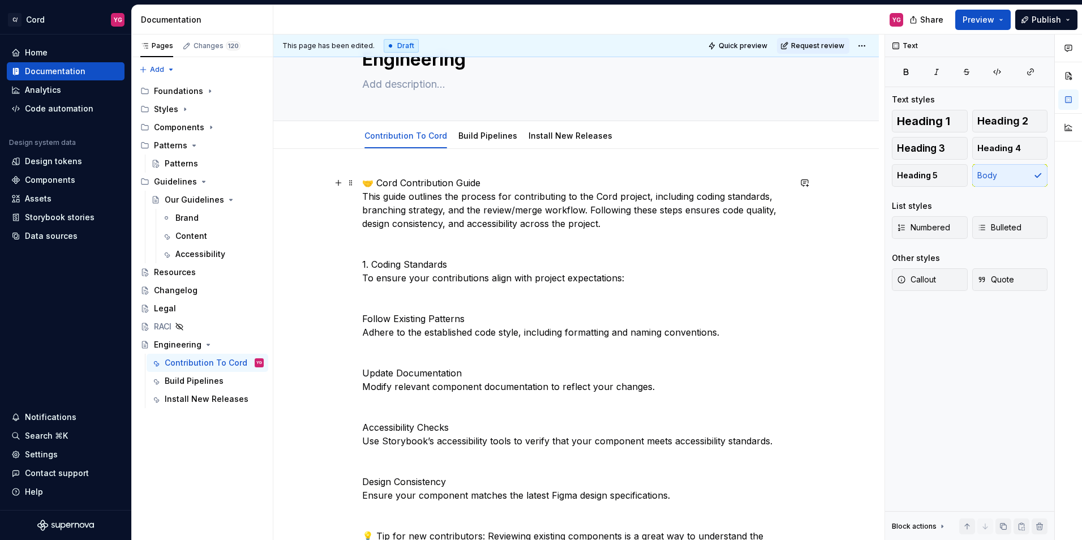
scroll to position [57, 0]
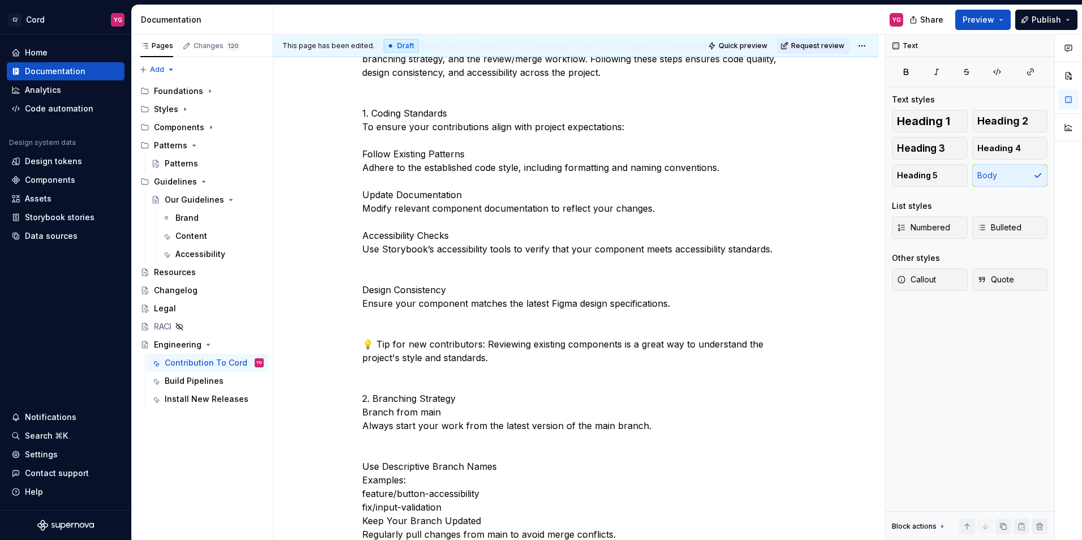
scroll to position [226, 0]
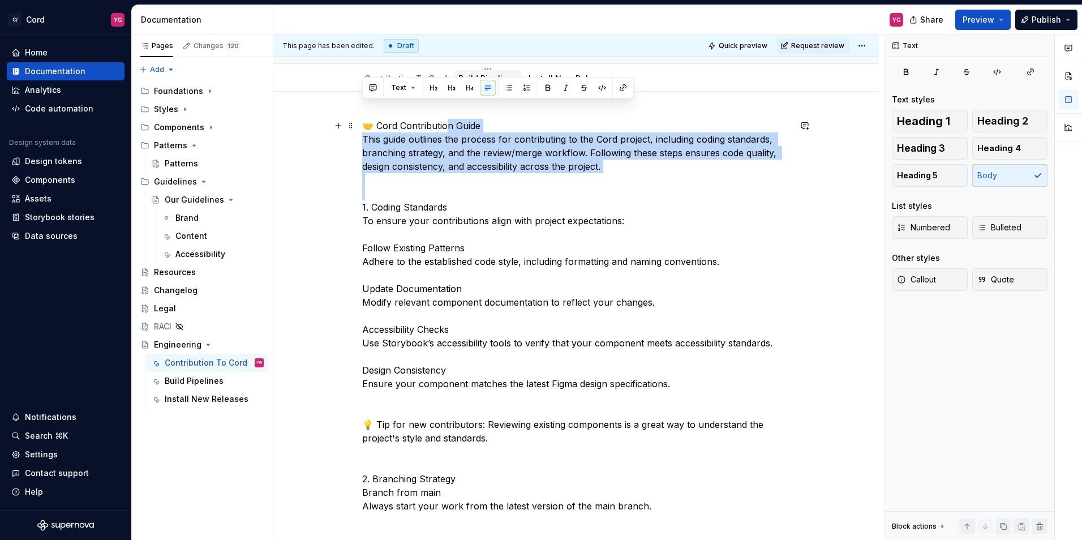
scroll to position [60, 0]
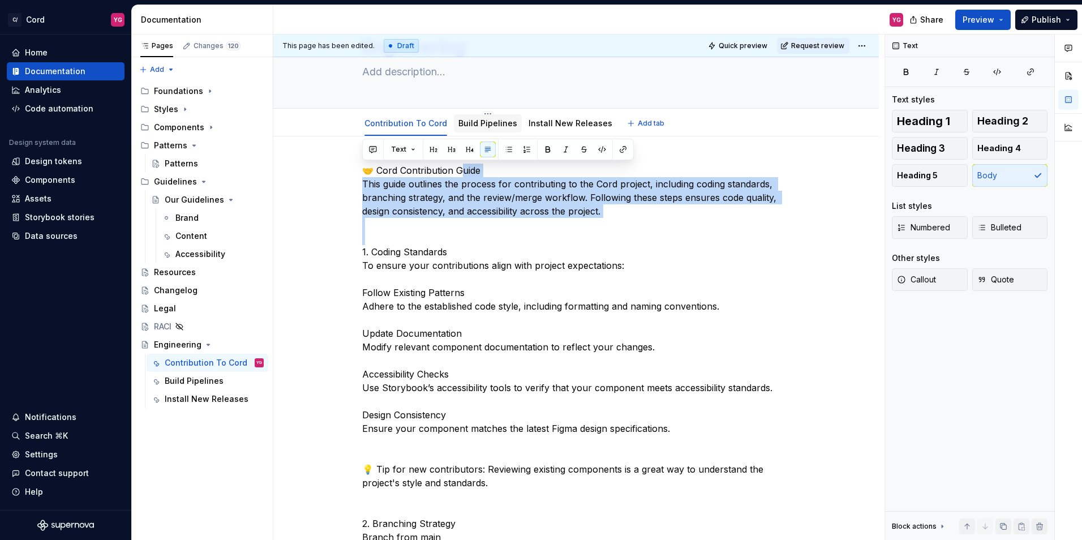
drag, startPoint x: 363, startPoint y: 84, endPoint x: 460, endPoint y: 125, distance: 105.7
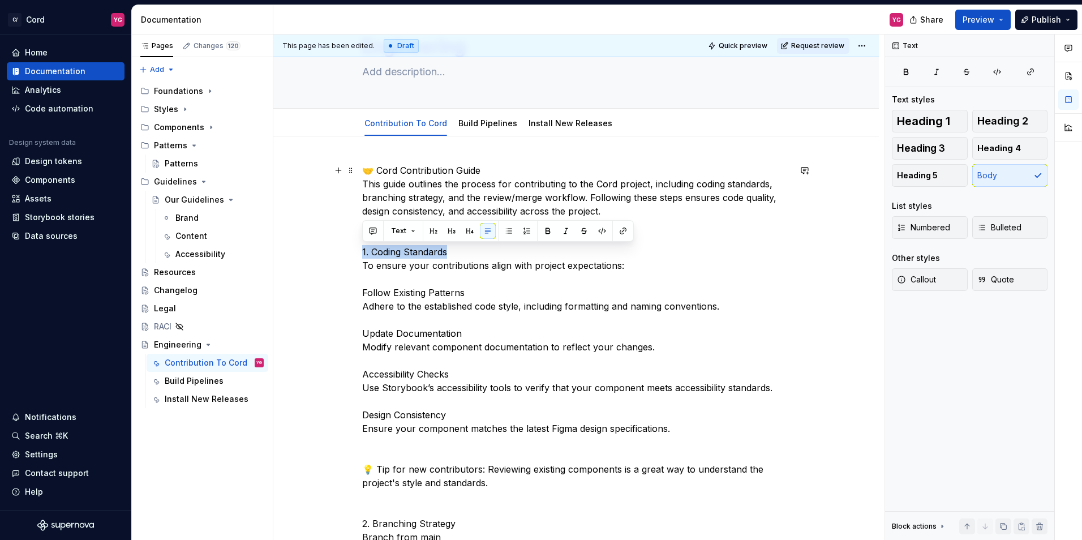
drag, startPoint x: 362, startPoint y: 253, endPoint x: 467, endPoint y: 255, distance: 105.2
click at [551, 230] on button "button" at bounding box center [548, 231] width 16 height 16
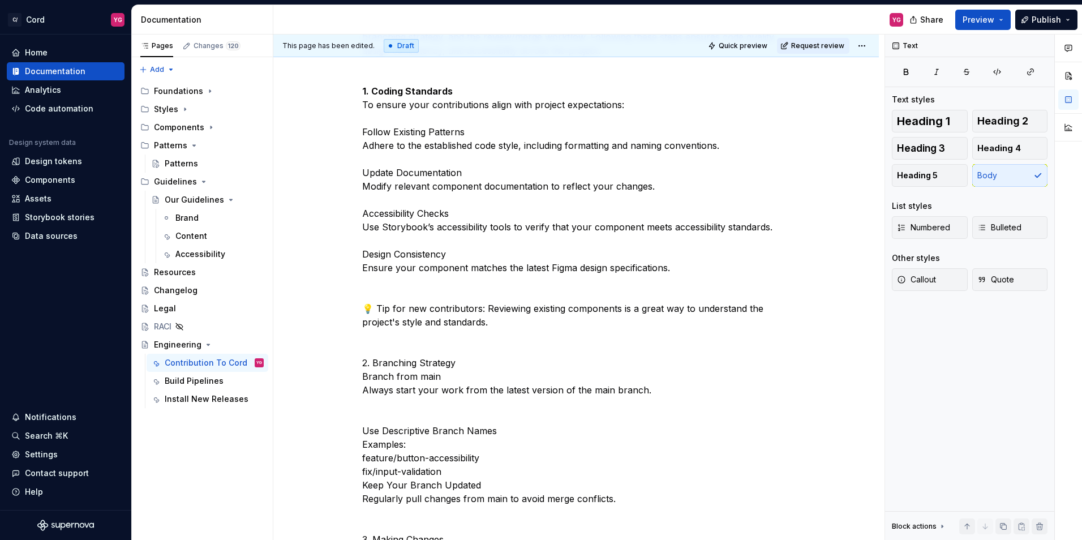
scroll to position [230, 0]
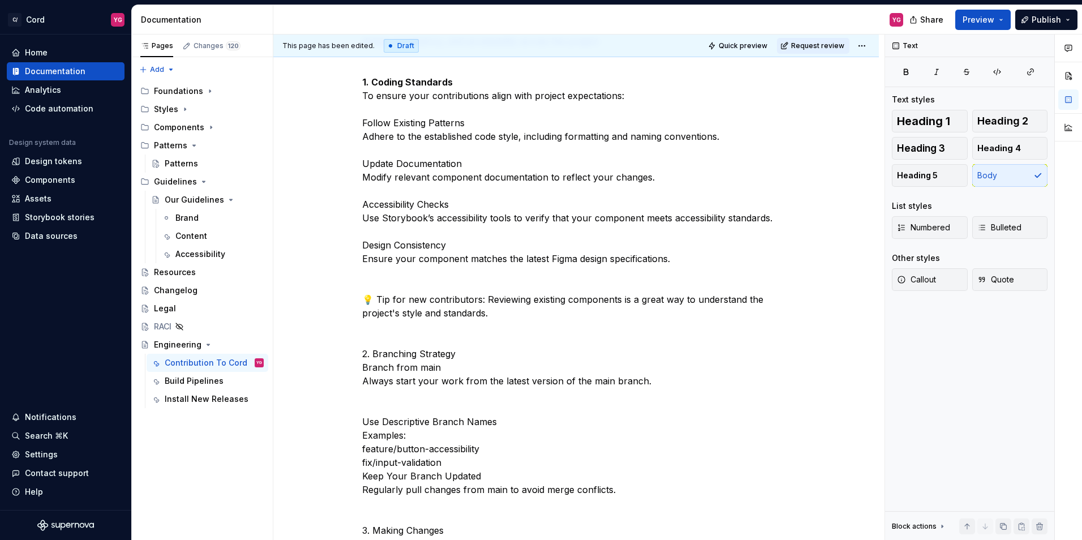
type textarea "*"
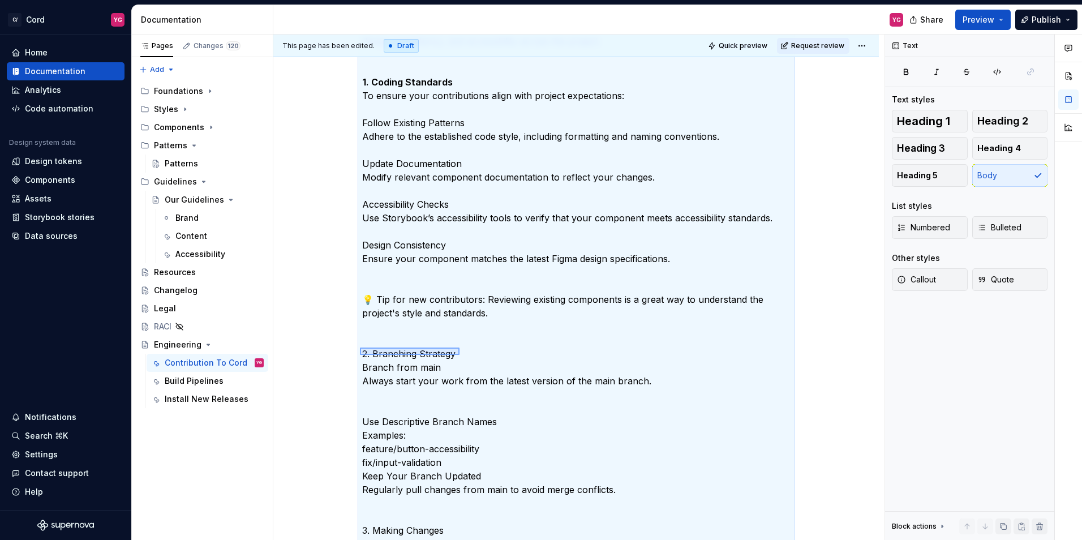
drag, startPoint x: 360, startPoint y: 355, endPoint x: 460, endPoint y: 347, distance: 101.0
click at [460, 347] on div "This page has been edited. Draft Quick preview Request review Engineering Edit …" at bounding box center [578, 288] width 611 height 506
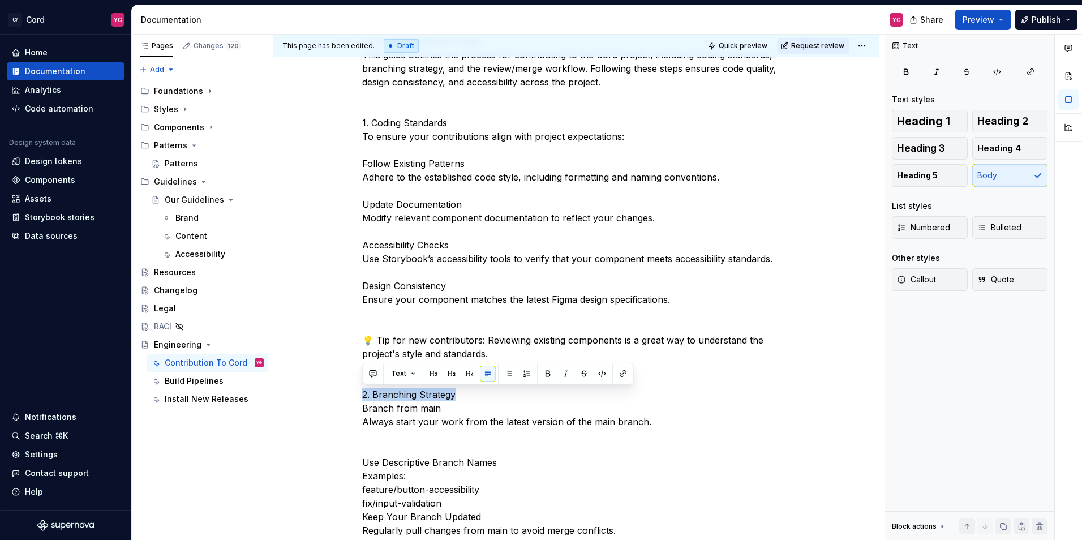
drag, startPoint x: 363, startPoint y: 395, endPoint x: 460, endPoint y: 398, distance: 96.8
click at [544, 372] on button "button" at bounding box center [548, 373] width 16 height 16
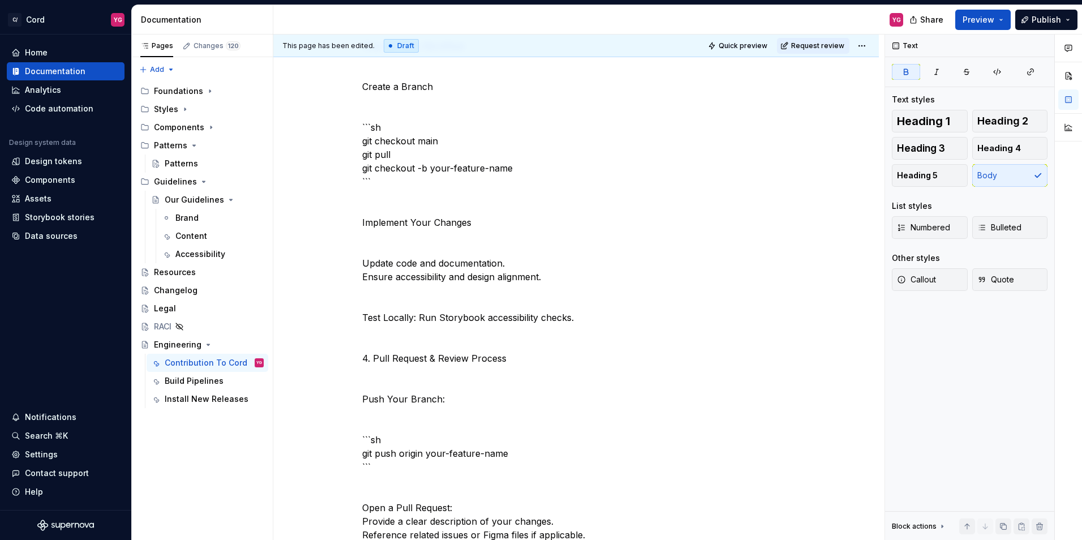
scroll to position [528, 0]
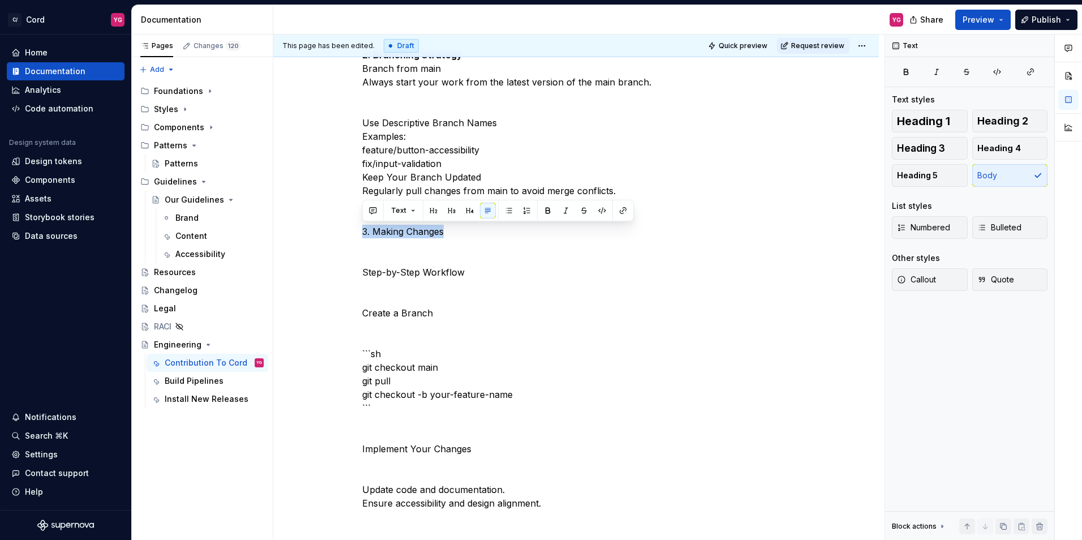
drag, startPoint x: 362, startPoint y: 233, endPoint x: 469, endPoint y: 231, distance: 106.9
click at [469, 231] on p "🤝 Cord Contribution Guide This guide outlines the process for contributing to t…" at bounding box center [576, 428] width 428 height 1466
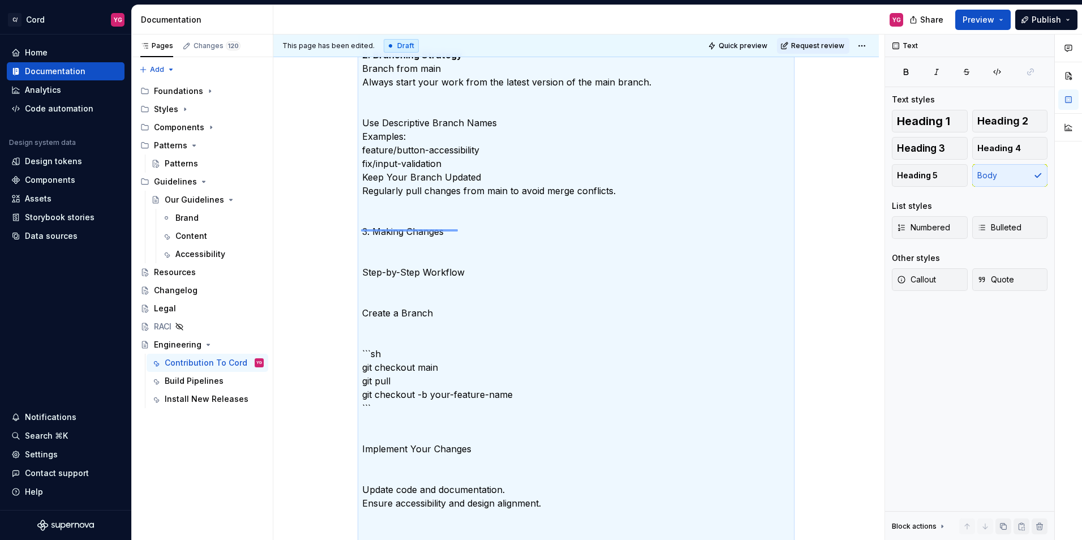
drag, startPoint x: 361, startPoint y: 229, endPoint x: 458, endPoint y: 230, distance: 96.7
click at [458, 230] on div "This page has been edited. Draft Quick preview Request review Engineering Edit …" at bounding box center [578, 288] width 611 height 506
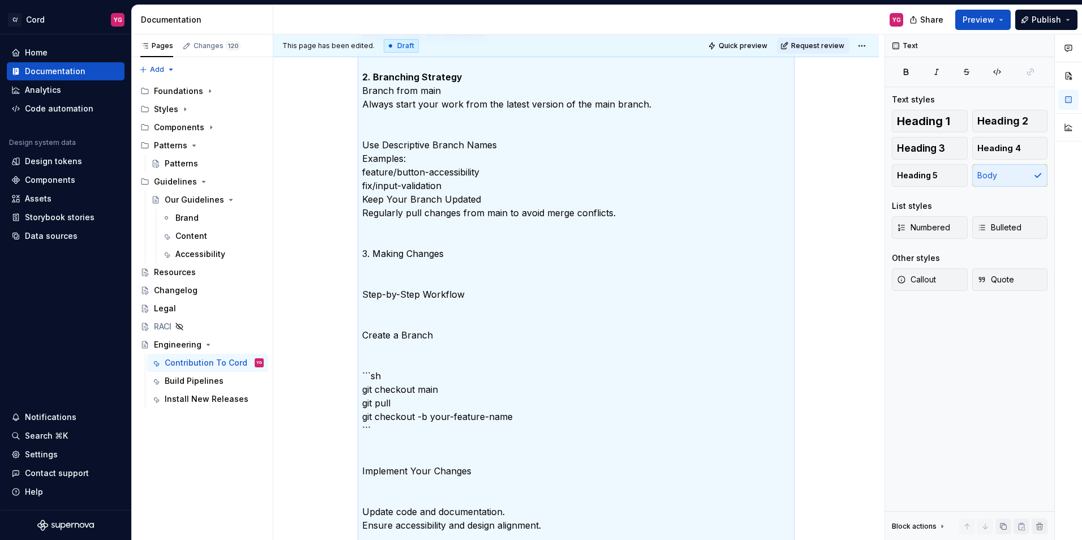
scroll to position [642, 0]
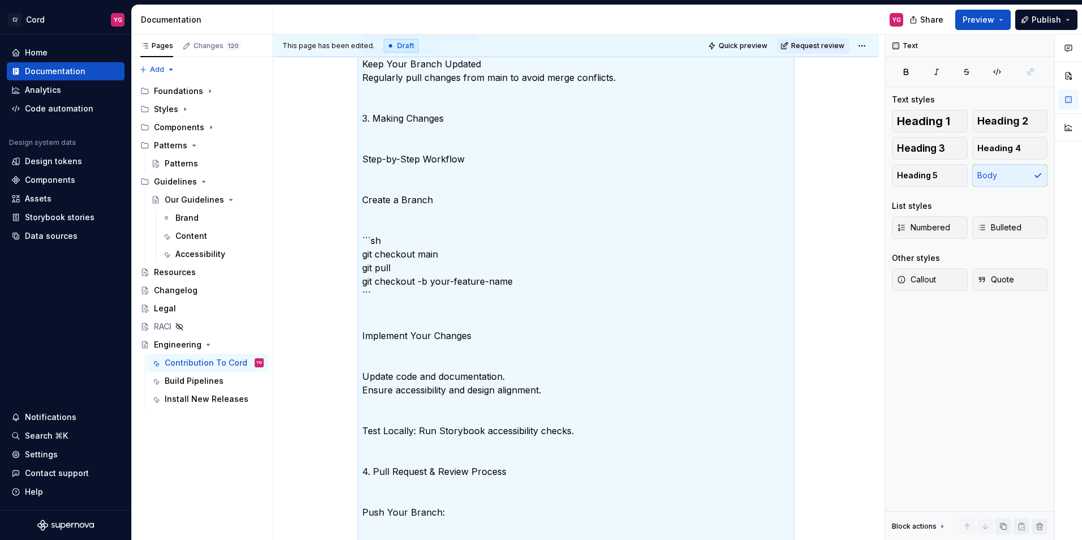
click at [410, 213] on p "🤝 Cord Contribution Guide This guide outlines the process for contributing to t…" at bounding box center [576, 315] width 428 height 1466
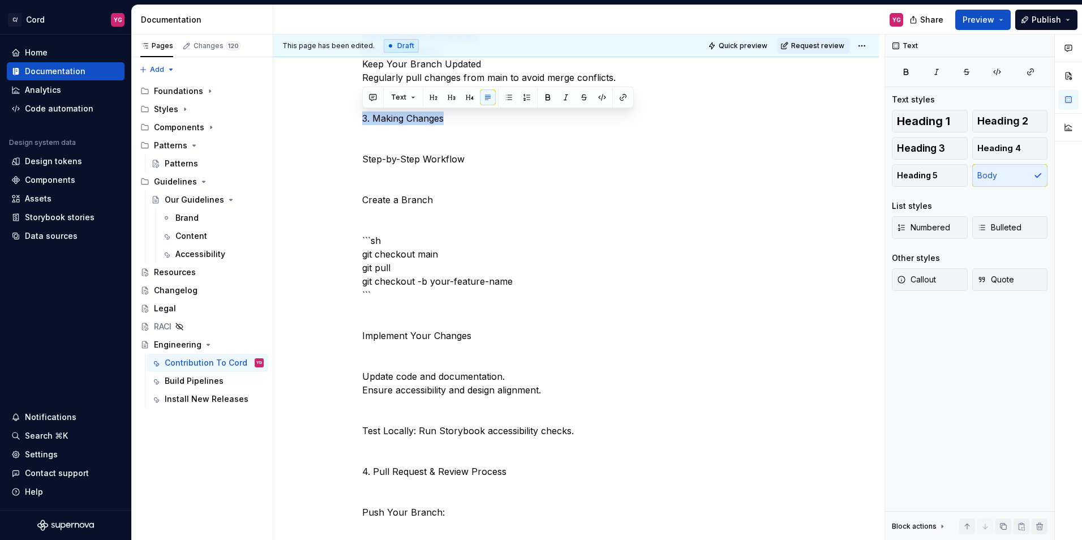
drag, startPoint x: 362, startPoint y: 116, endPoint x: 468, endPoint y: 114, distance: 105.8
click at [468, 114] on p "🤝 Cord Contribution Guide This guide outlines the process for contributing to t…" at bounding box center [576, 315] width 428 height 1466
click at [466, 97] on button "button" at bounding box center [470, 97] width 16 height 16
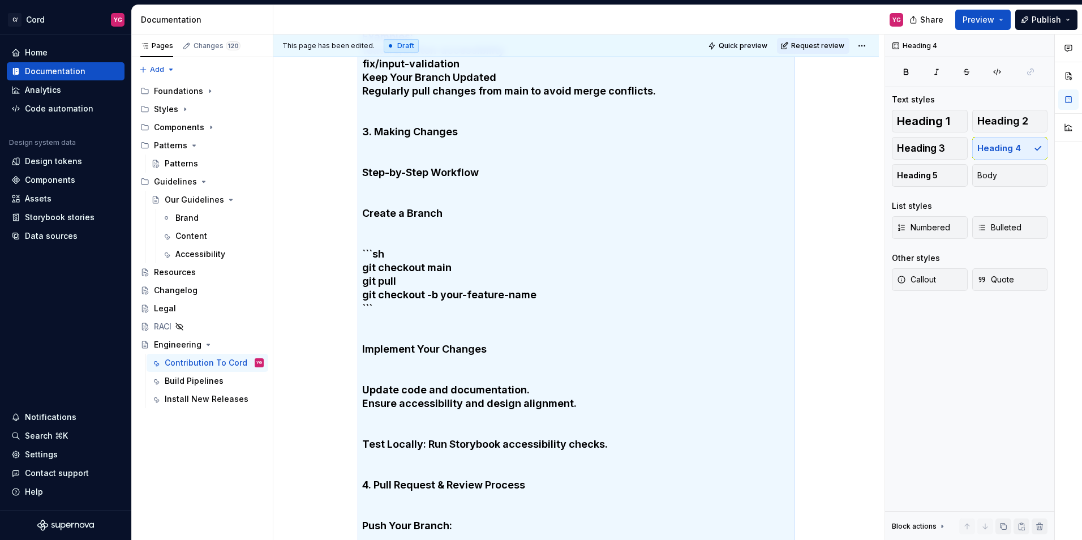
scroll to position [189, 0]
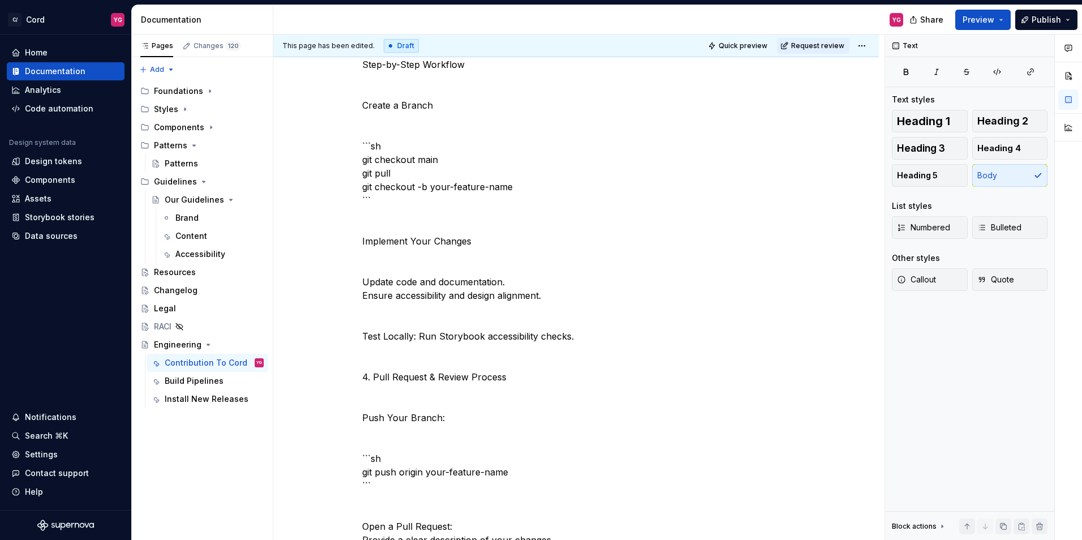
scroll to position [811, 0]
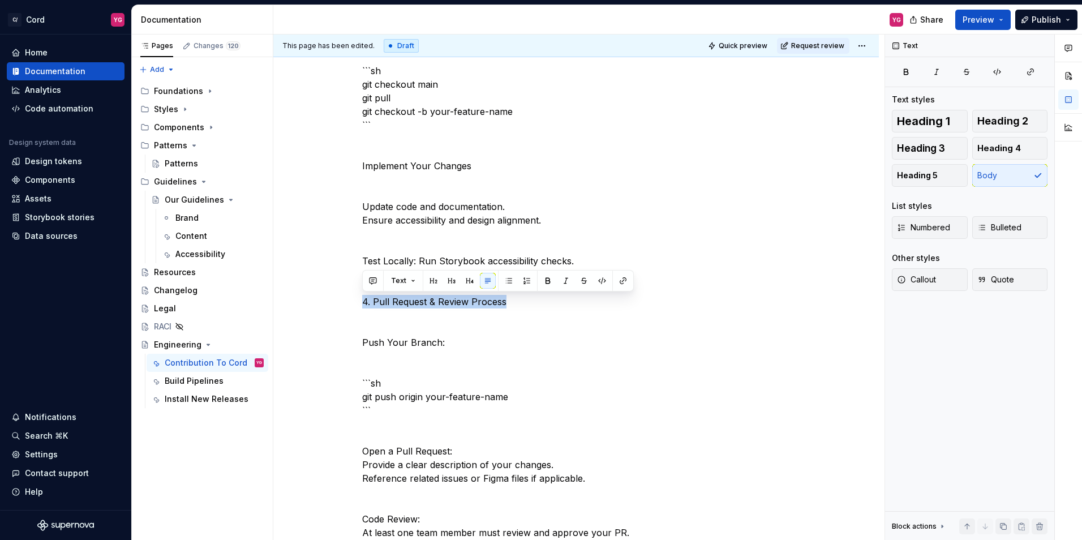
drag, startPoint x: 364, startPoint y: 299, endPoint x: 524, endPoint y: 297, distance: 159.5
click at [524, 297] on p "🤝 Cord Contribution Guide This guide outlines the process for contributing to t…" at bounding box center [576, 145] width 428 height 1466
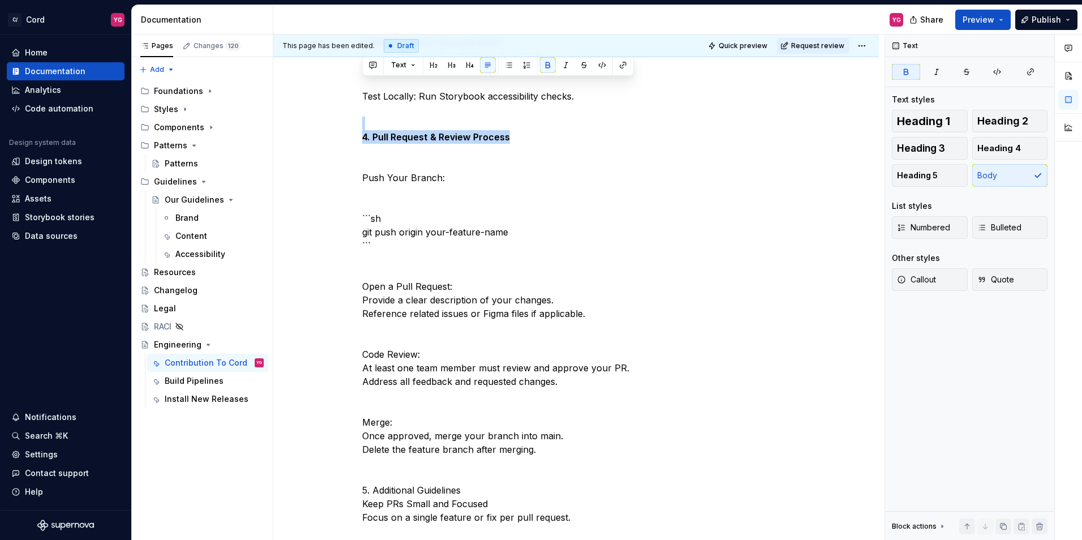
scroll to position [1094, 0]
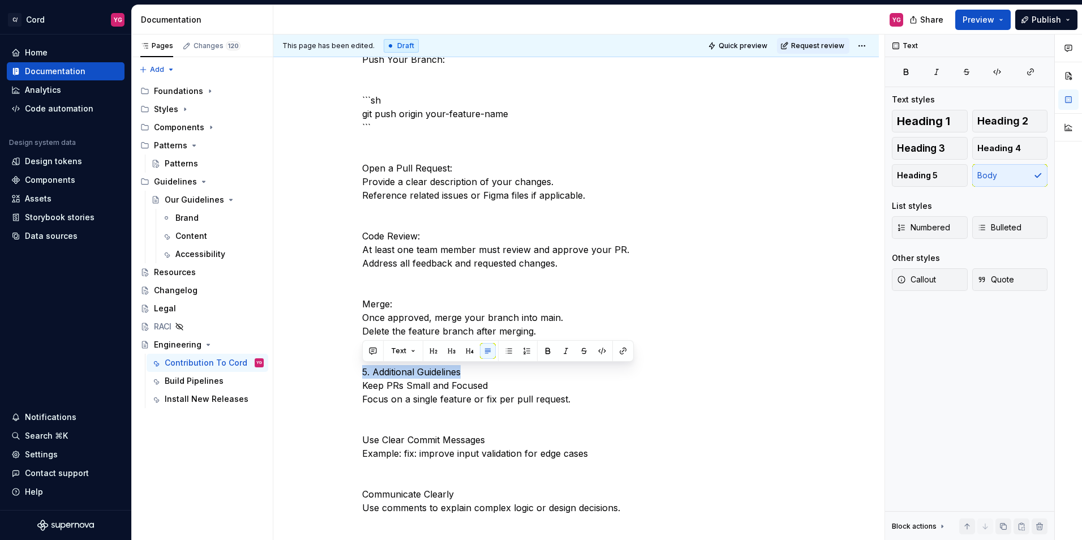
drag, startPoint x: 364, startPoint y: 371, endPoint x: 477, endPoint y: 370, distance: 113.1
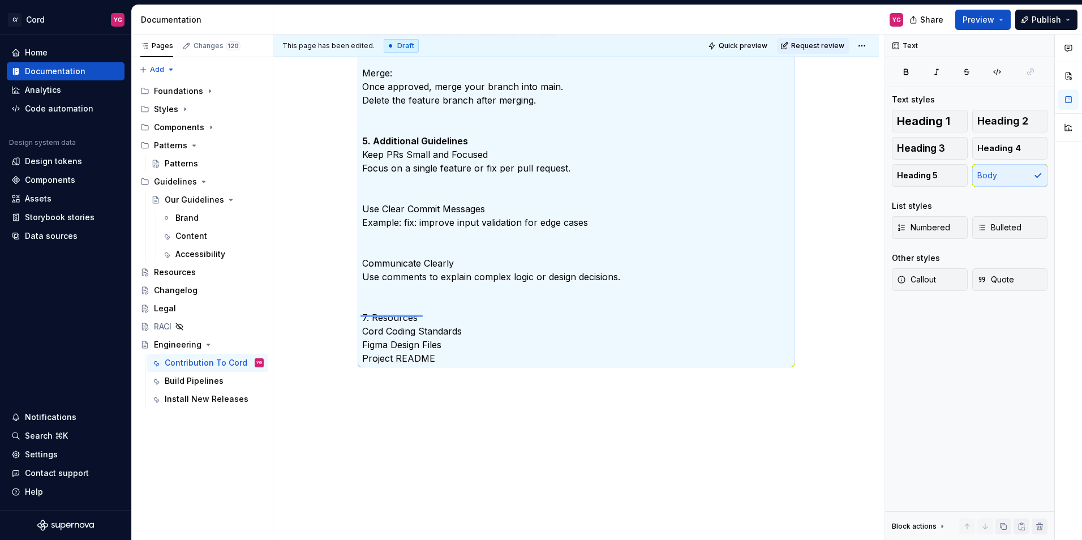
drag, startPoint x: 360, startPoint y: 315, endPoint x: 423, endPoint y: 315, distance: 62.2
click at [423, 315] on div "This page has been edited. Draft Quick preview Request review Engineering Edit …" at bounding box center [578, 288] width 611 height 506
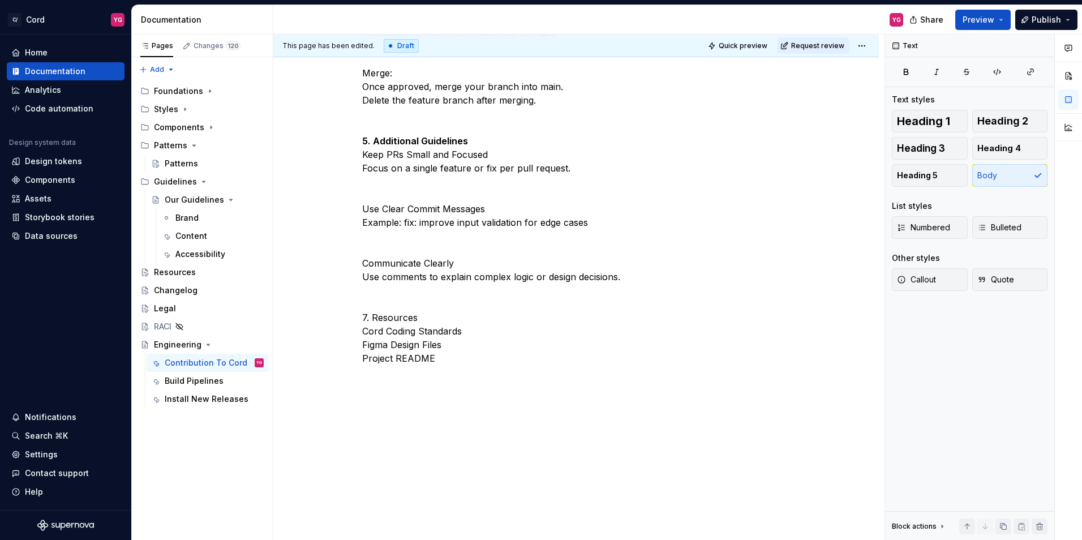
drag, startPoint x: 362, startPoint y: 319, endPoint x: 423, endPoint y: 319, distance: 60.5
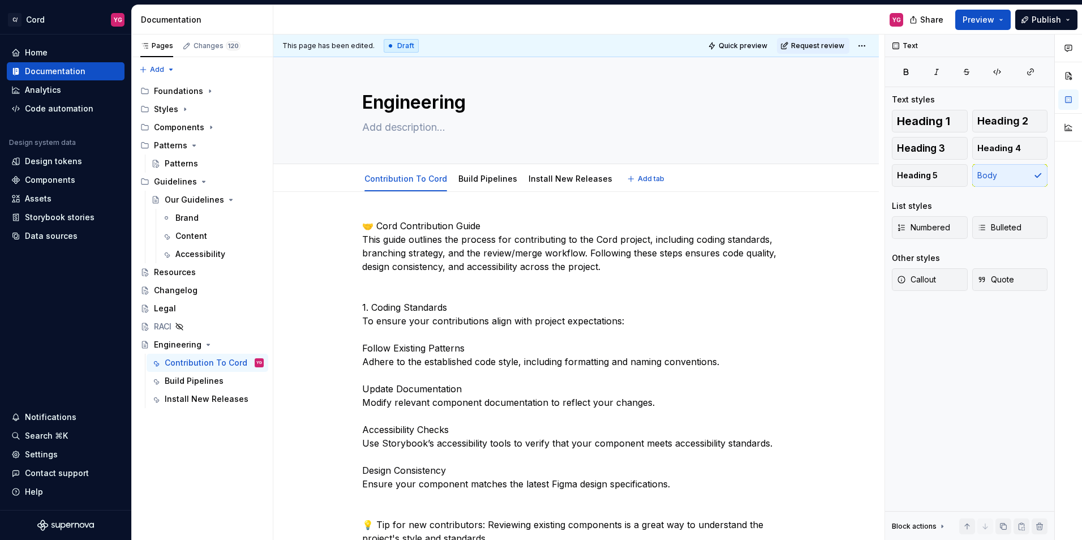
scroll to position [0, 0]
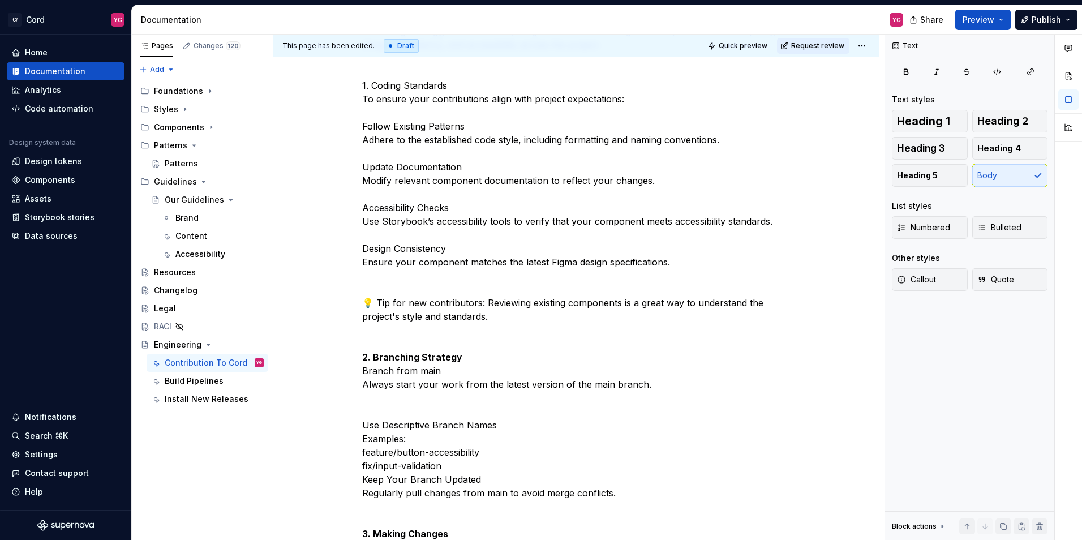
scroll to position [57, 0]
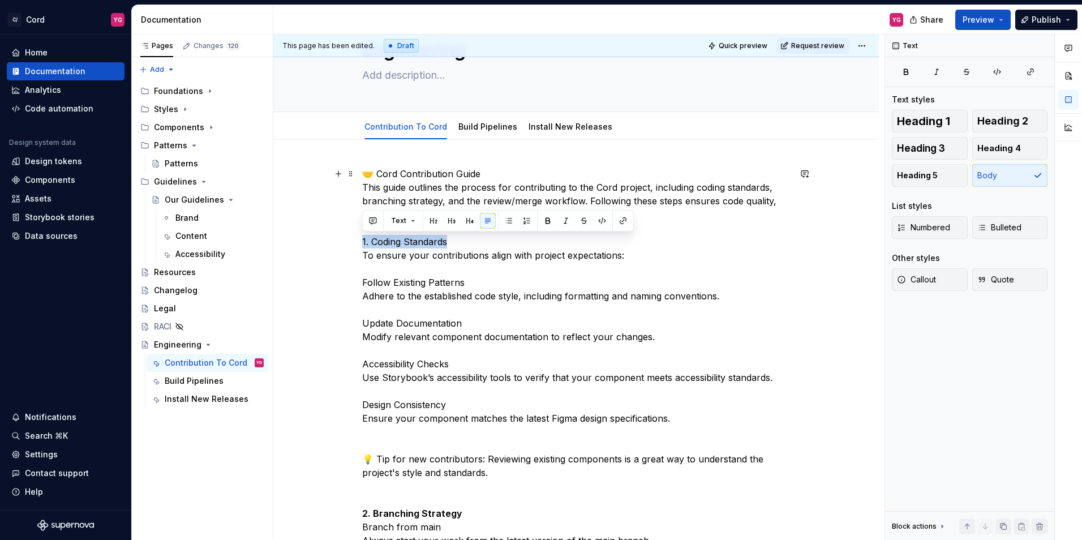
drag, startPoint x: 362, startPoint y: 242, endPoint x: 458, endPoint y: 242, distance: 96.2
click at [544, 220] on button "button" at bounding box center [548, 221] width 16 height 16
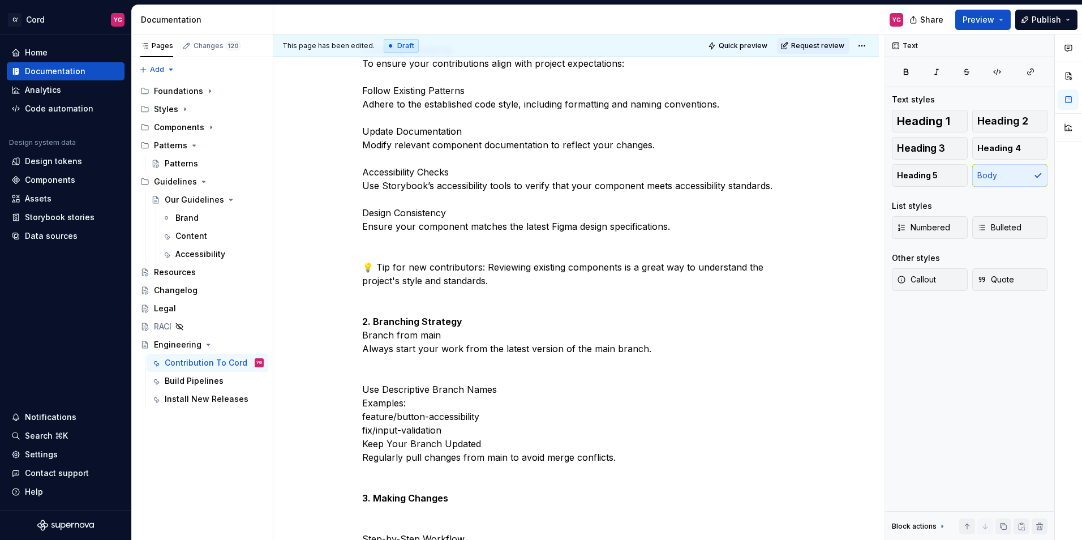
scroll to position [283, 0]
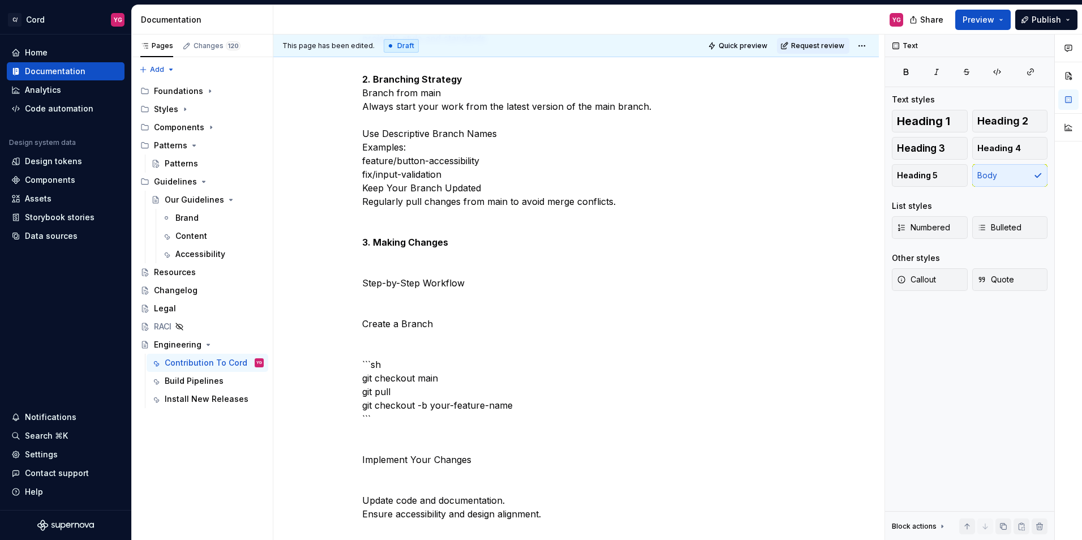
scroll to position [509, 0]
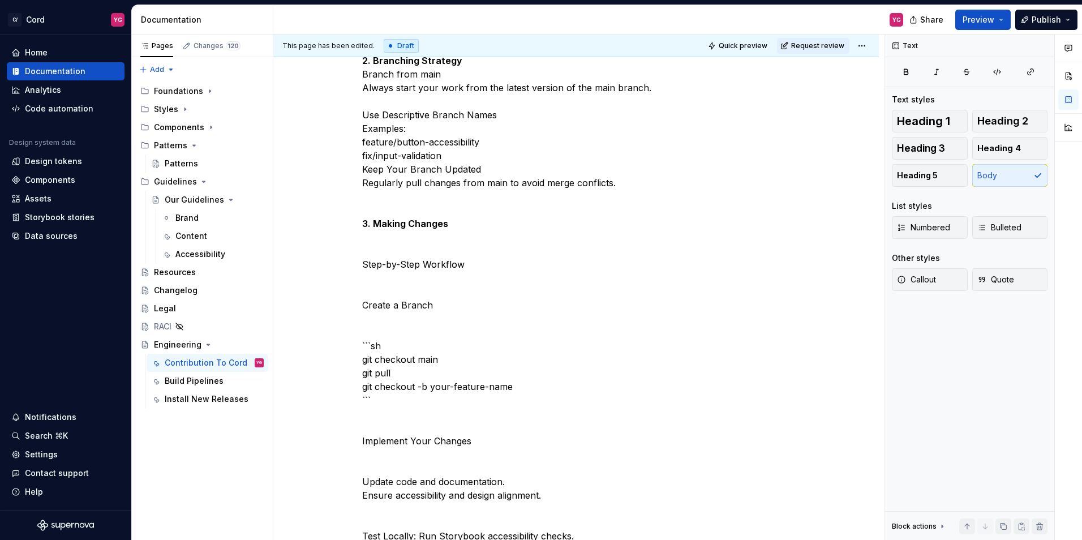
click at [481, 226] on p "🤝 Cord Contribution Guide This guide outlines the process for contributing to t…" at bounding box center [576, 433] width 428 height 1439
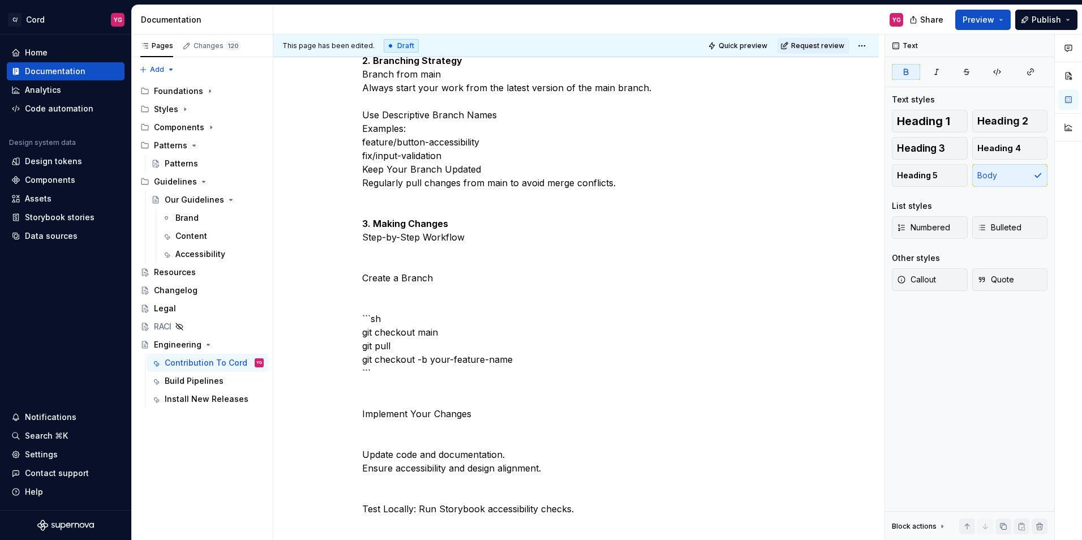
click at [480, 239] on p "🤝 Cord Contribution Guide This guide outlines the process for contributing to t…" at bounding box center [576, 420] width 428 height 1412
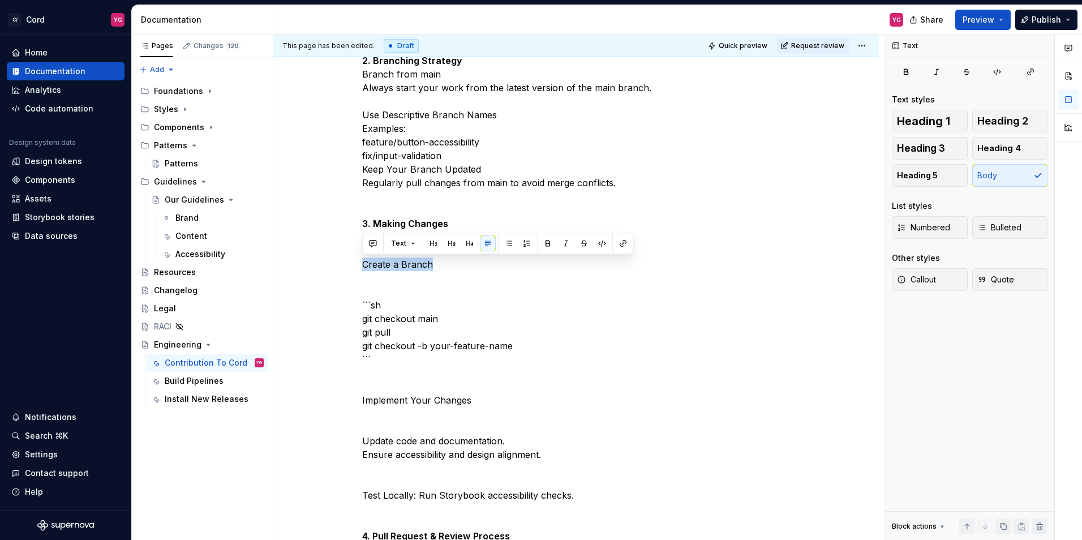
drag, startPoint x: 362, startPoint y: 262, endPoint x: 430, endPoint y: 260, distance: 67.9
click at [430, 260] on p "🤝 Cord Contribution Guide This guide outlines the process for contributing to t…" at bounding box center [576, 413] width 428 height 1398
click at [488, 272] on p "🤝 Cord Contribution Guide This guide outlines the process for contributing to t…" at bounding box center [576, 413] width 428 height 1398
click at [488, 260] on p "🤝 Cord Contribution Guide This guide outlines the process for contributing to t…" at bounding box center [576, 413] width 428 height 1398
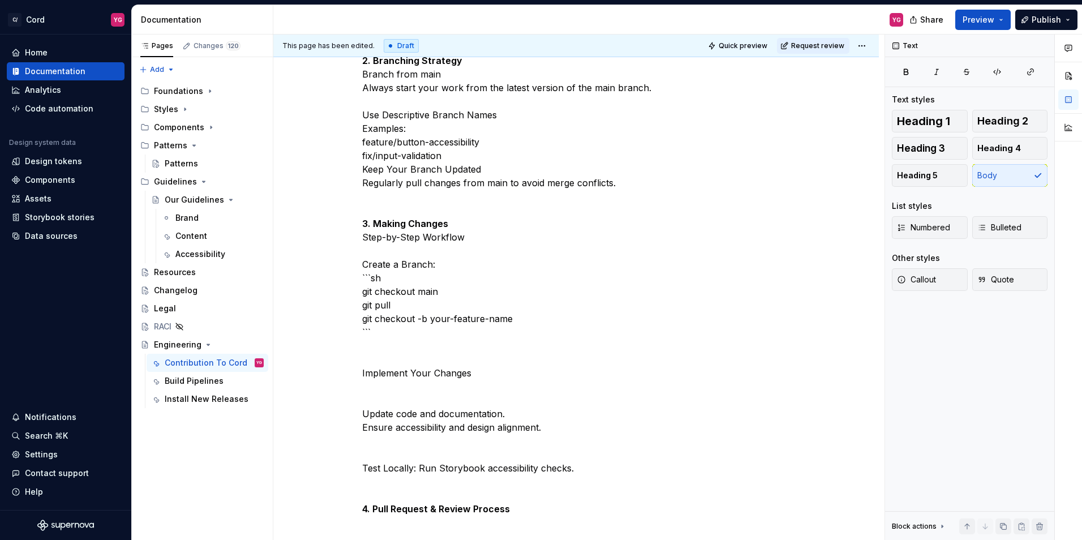
click at [416, 341] on p "🤝 Cord Contribution Guide This guide outlines the process for contributing to t…" at bounding box center [576, 399] width 428 height 1371
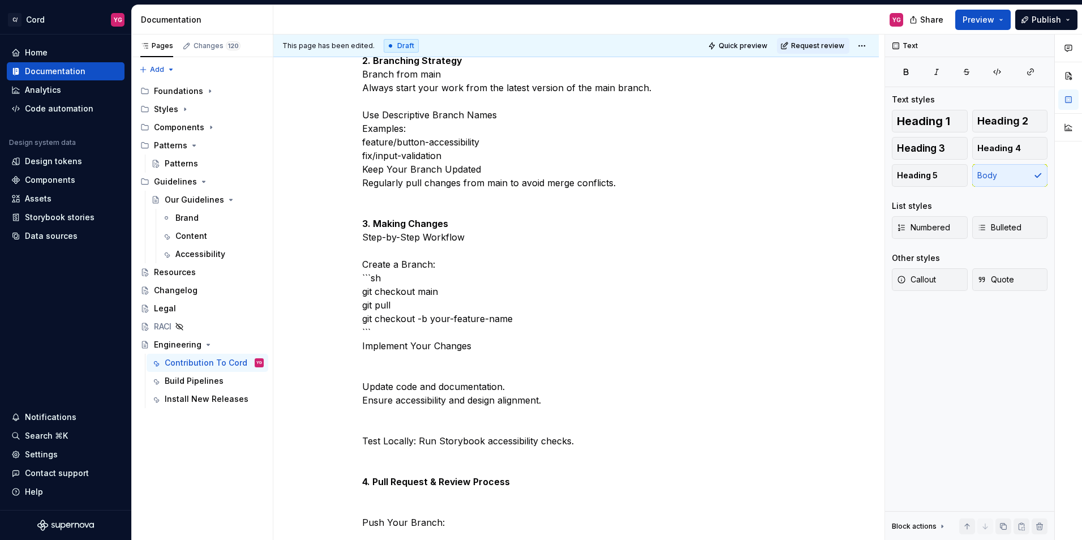
click at [492, 346] on p "🤝 Cord Contribution Guide This guide outlines the process for contributing to t…" at bounding box center [576, 386] width 428 height 1344
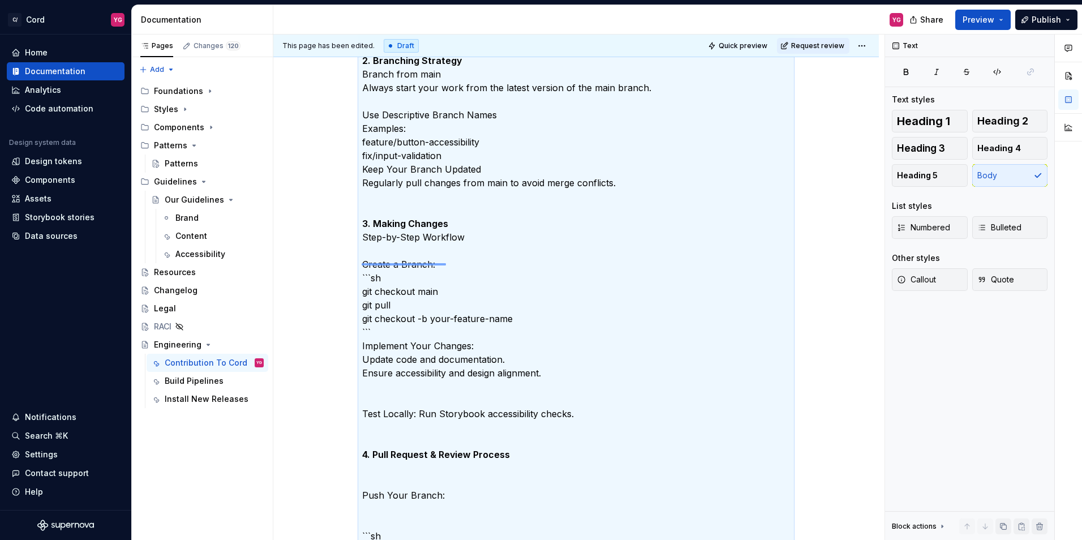
drag, startPoint x: 361, startPoint y: 263, endPoint x: 446, endPoint y: 264, distance: 84.3
click at [446, 264] on div "This page has been edited. Draft Quick preview Request review Engineering Edit …" at bounding box center [578, 288] width 611 height 506
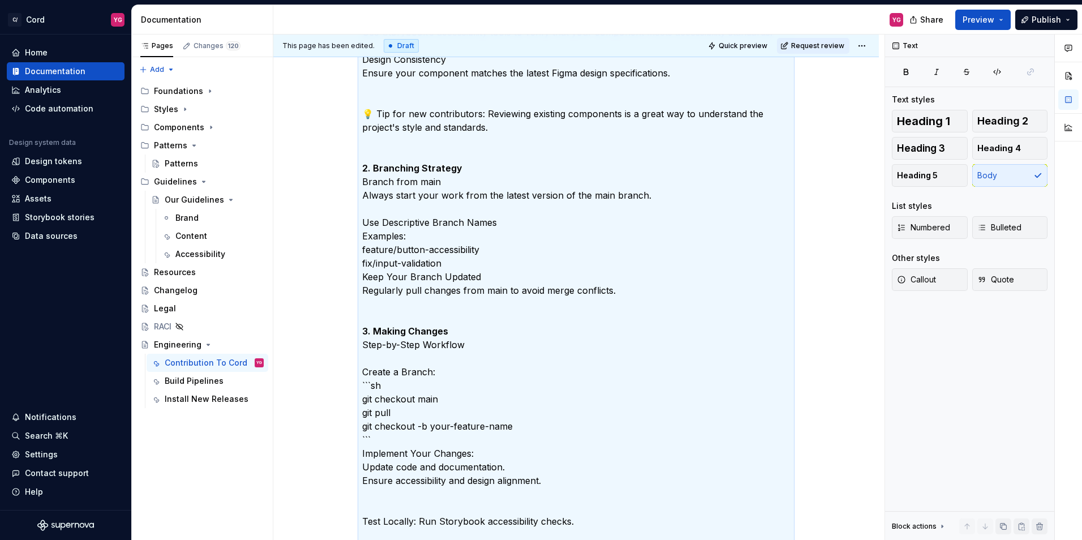
scroll to position [453, 0]
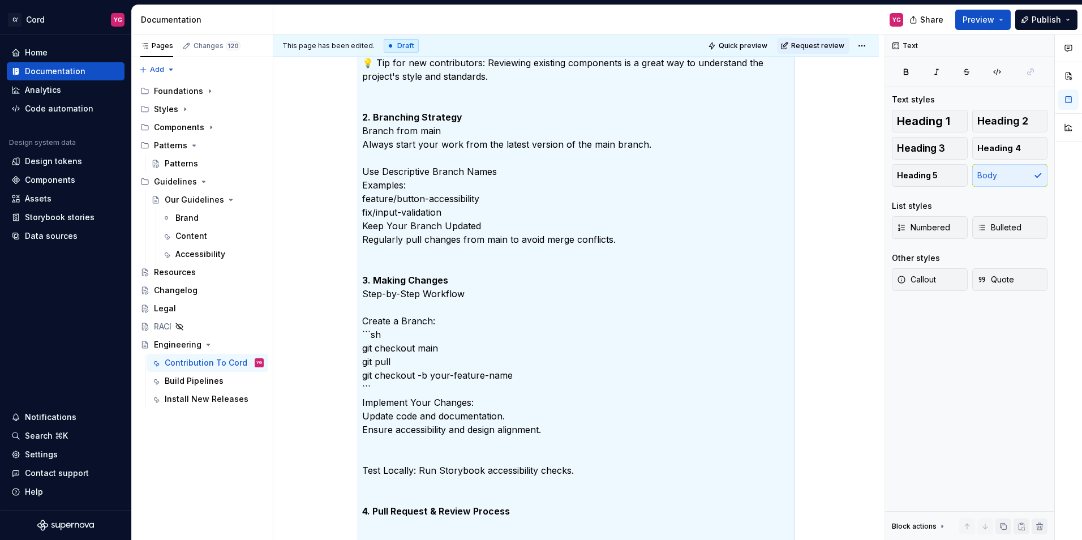
click at [425, 316] on p "🤝 Cord Contribution Guide This guide outlines the process for contributing to t…" at bounding box center [576, 429] width 428 height 1317
drag, startPoint x: 361, startPoint y: 322, endPoint x: 372, endPoint y: 325, distance: 11.7
click at [372, 325] on div "This page has been edited. Draft Quick preview Request review Engineering Edit …" at bounding box center [578, 288] width 611 height 506
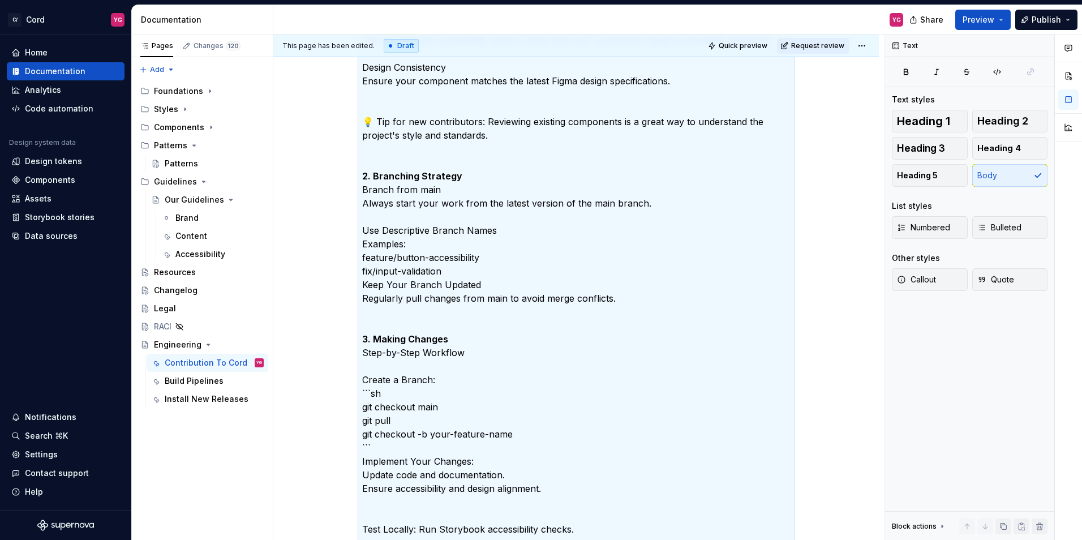
scroll to position [472, 0]
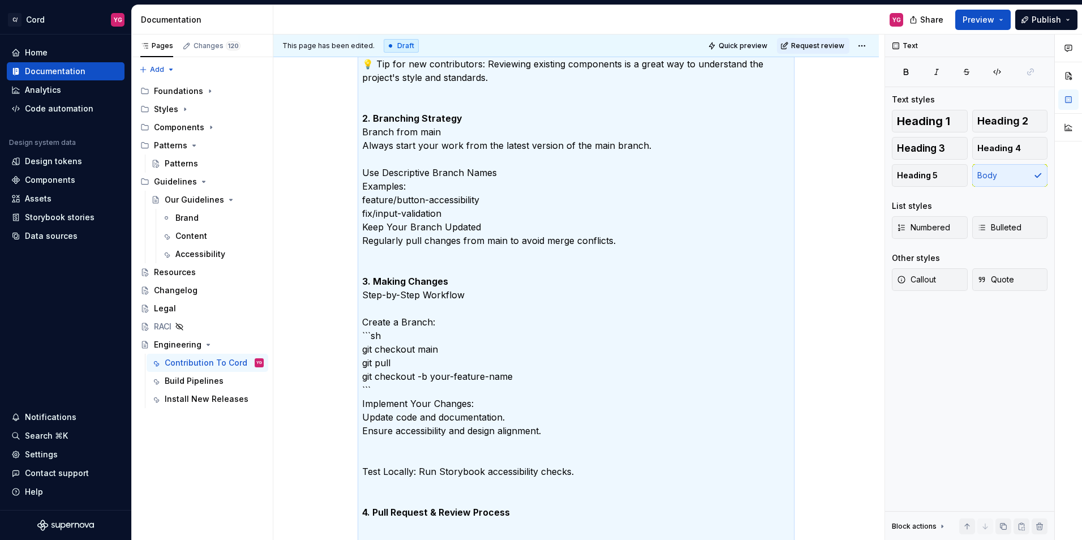
click at [470, 324] on p "🤝 Cord Contribution Guide This guide outlines the process for contributing to t…" at bounding box center [576, 430] width 428 height 1317
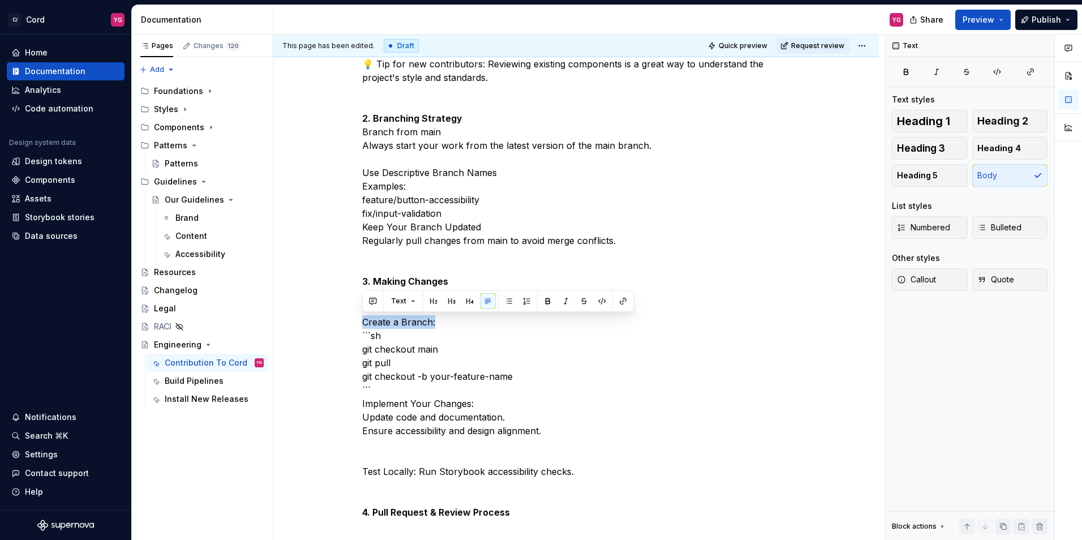
drag, startPoint x: 469, startPoint y: 323, endPoint x: 360, endPoint y: 322, distance: 109.2
click at [360, 322] on div "🤝 Cord Contribution Guide This guide outlines the process for contributing to t…" at bounding box center [575, 494] width 605 height 1540
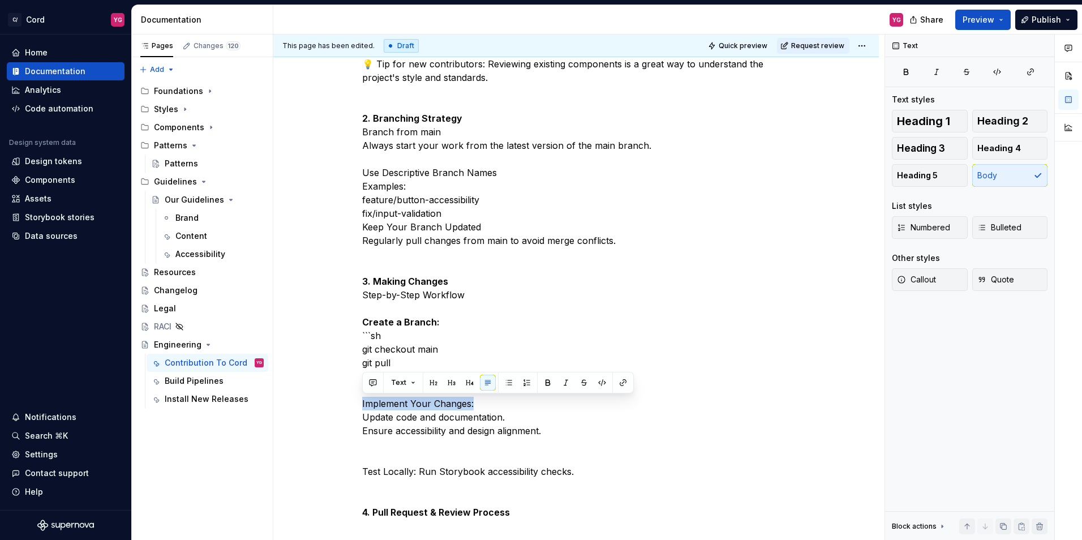
drag, startPoint x: 483, startPoint y: 402, endPoint x: 362, endPoint y: 401, distance: 120.5
click at [362, 401] on p "🤝 Cord Contribution Guide This guide outlines the process for contributing to t…" at bounding box center [576, 430] width 428 height 1317
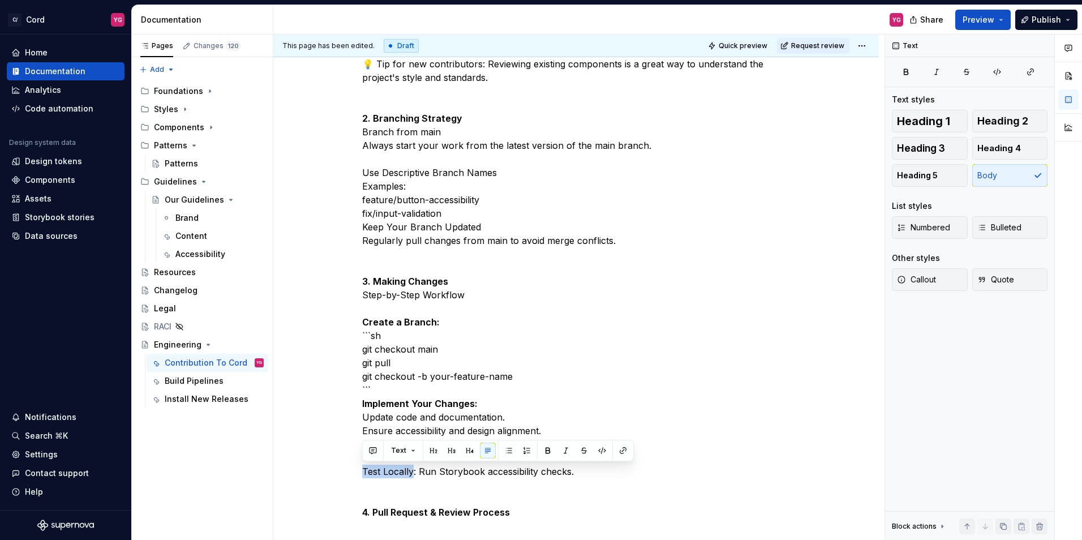
drag, startPoint x: 413, startPoint y: 471, endPoint x: 362, endPoint y: 470, distance: 50.9
click at [362, 470] on p "🤝 Cord Contribution Guide This guide outlines the process for contributing to t…" at bounding box center [576, 430] width 428 height 1317
click at [738, 351] on p "🤝 Cord Contribution Guide This guide outlines the process for contributing to t…" at bounding box center [576, 430] width 428 height 1317
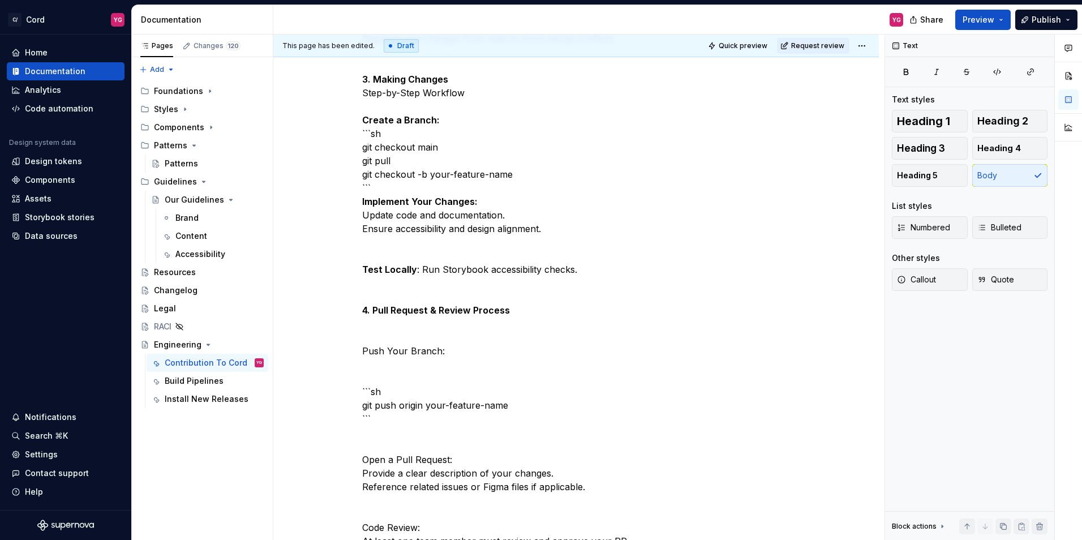
scroll to position [698, 0]
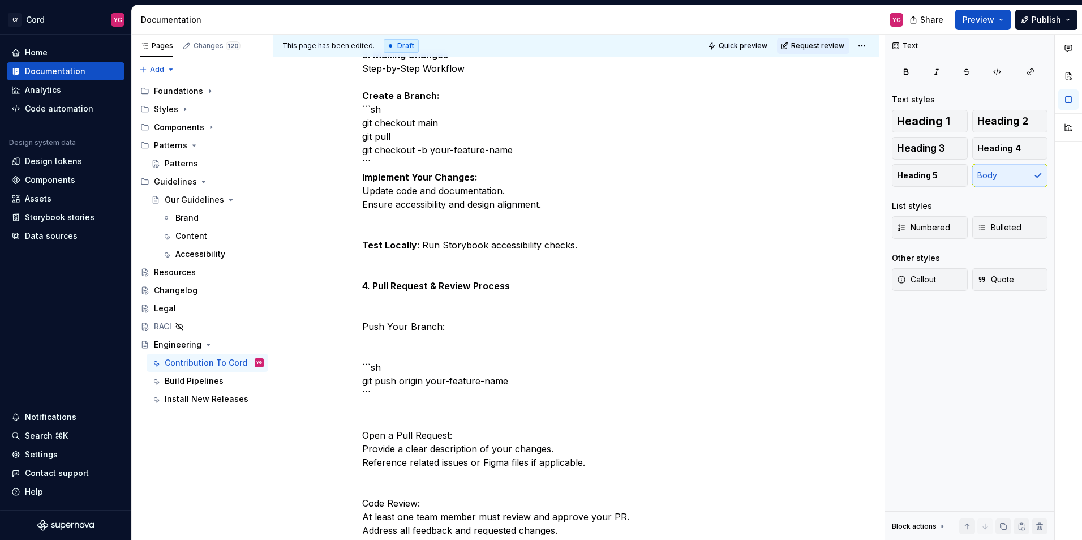
click at [432, 295] on p "🤝 Cord Contribution Guide This guide outlines the process for contributing to t…" at bounding box center [576, 204] width 428 height 1317
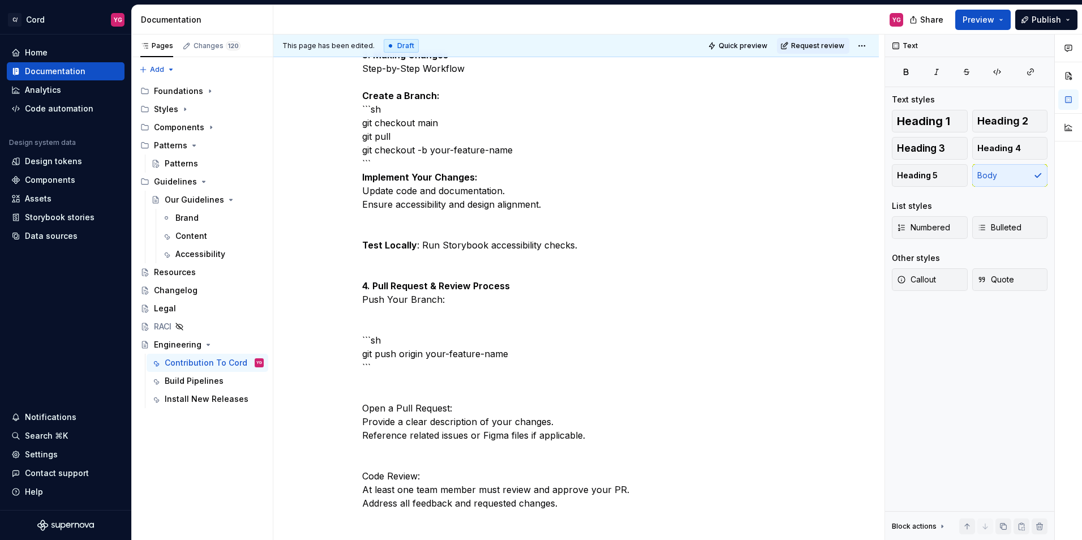
click at [447, 297] on p "🤝 Cord Contribution Guide This guide outlines the process for contributing to t…" at bounding box center [576, 191] width 428 height 1290
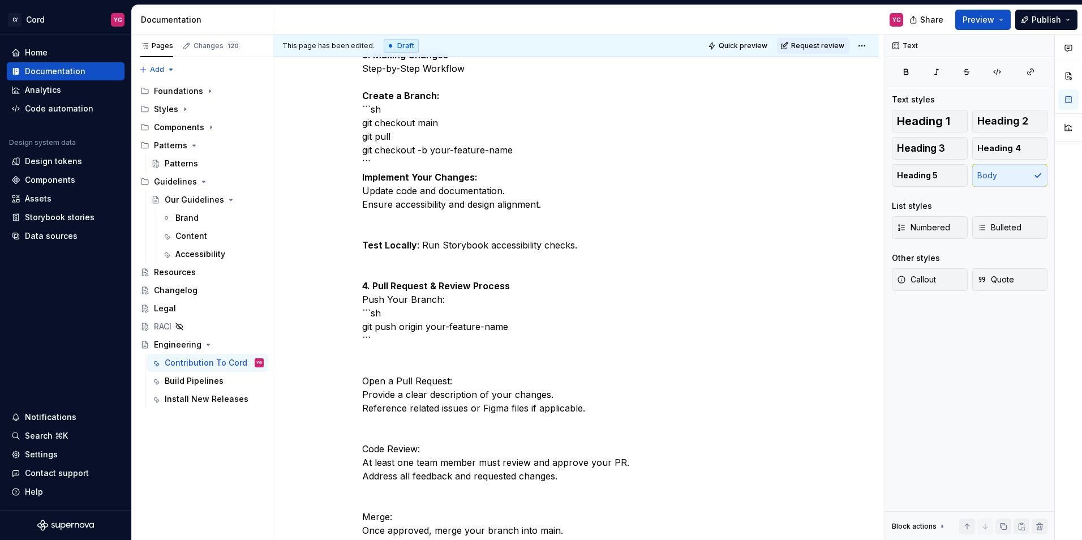
click at [413, 363] on p "🤝 Cord Contribution Guide This guide outlines the process for contributing to t…" at bounding box center [576, 177] width 428 height 1263
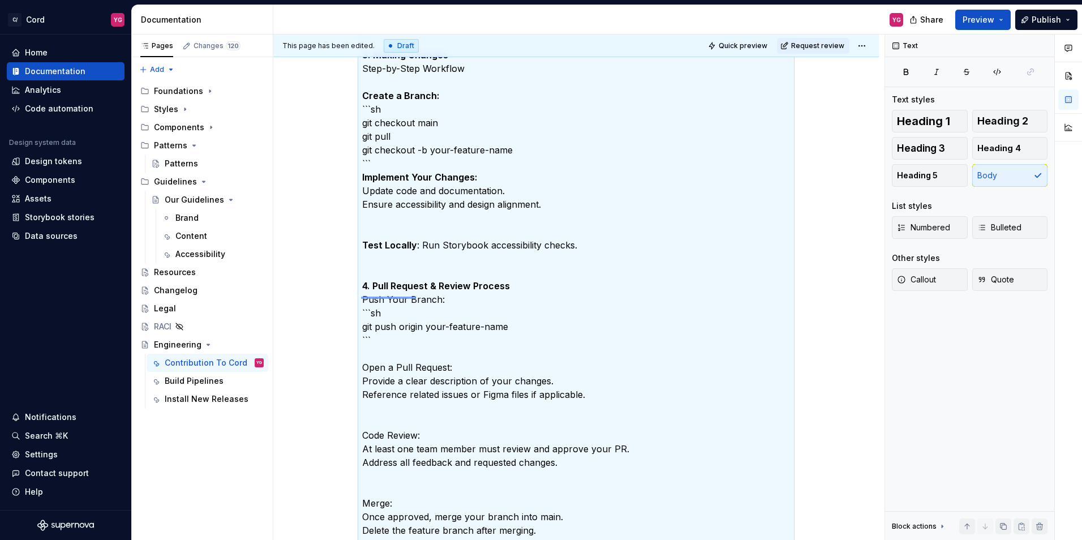
drag, startPoint x: 361, startPoint y: 296, endPoint x: 416, endPoint y: 296, distance: 54.9
click at [416, 296] on div "This page has been edited. Draft Quick preview Request review Engineering Edit …" at bounding box center [578, 288] width 611 height 506
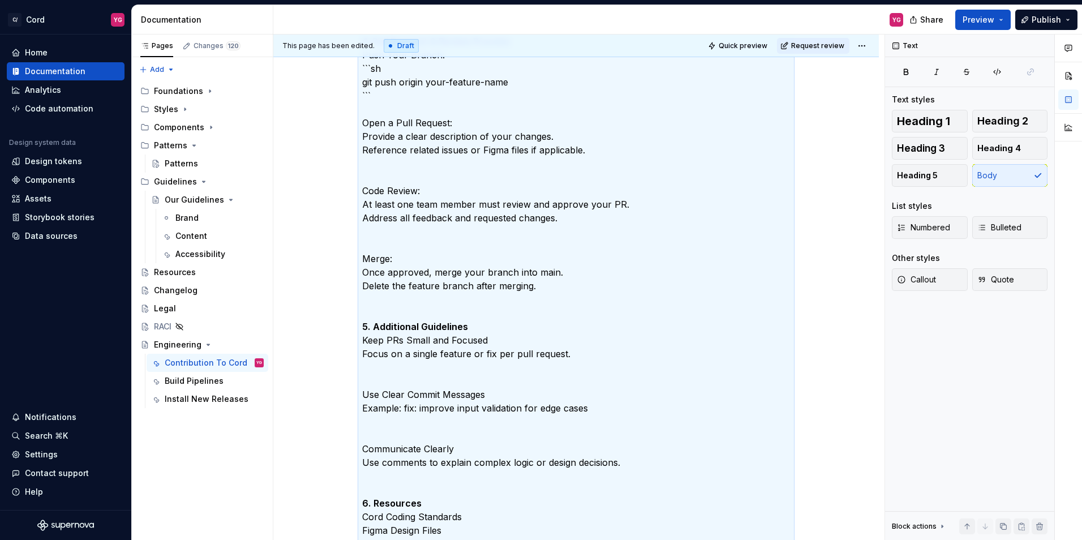
scroll to position [845, 0]
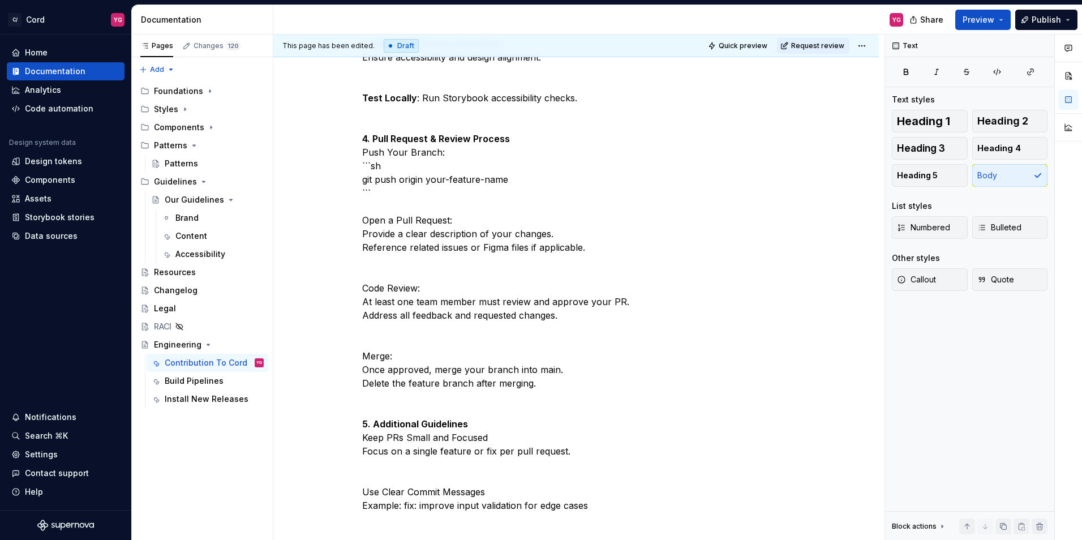
click at [450, 153] on p "🤝 Cord Contribution Guide This guide outlines the process for contributing to t…" at bounding box center [576, 23] width 428 height 1249
drag, startPoint x: 451, startPoint y: 152, endPoint x: 369, endPoint y: 151, distance: 82.0
click at [369, 151] on p "🤝 Cord Contribution Guide This guide outlines the process for contributing to t…" at bounding box center [576, 23] width 428 height 1249
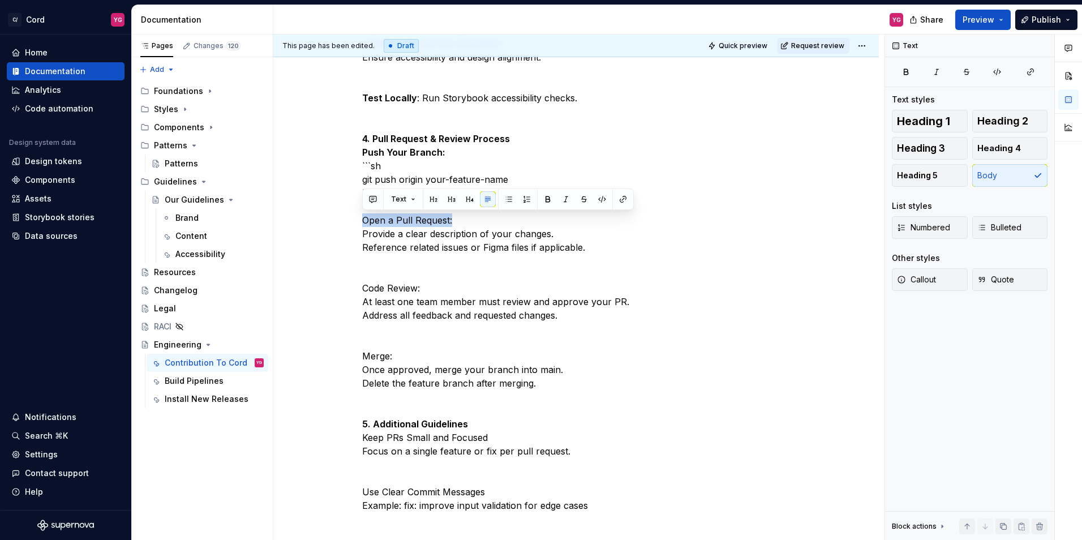
drag, startPoint x: 453, startPoint y: 223, endPoint x: 359, endPoint y: 219, distance: 93.4
click at [359, 219] on div "🤝 Cord Contribution Guide This guide outlines the process for contributing to t…" at bounding box center [575, 87] width 605 height 1472
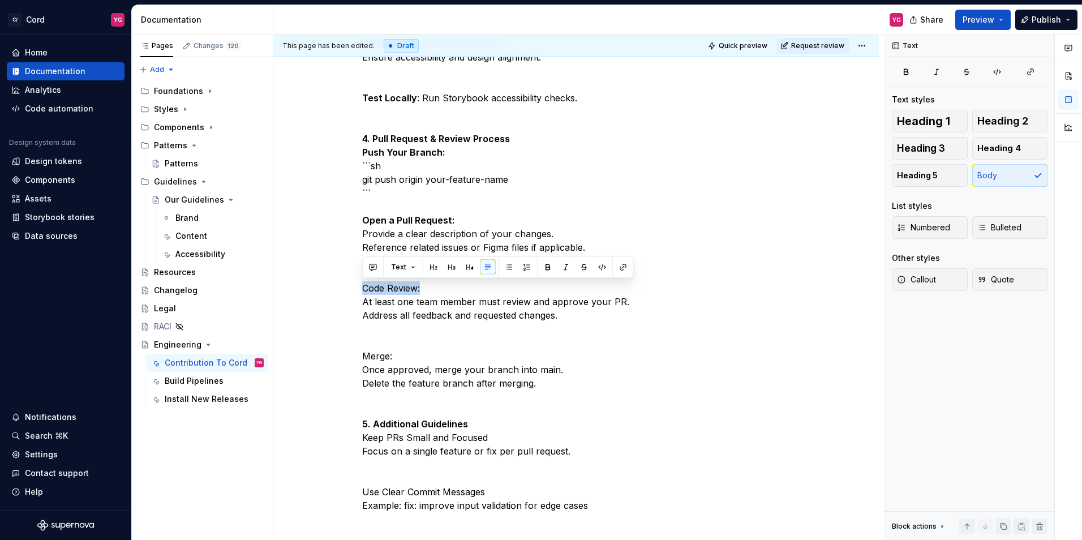
drag, startPoint x: 427, startPoint y: 289, endPoint x: 360, endPoint y: 289, distance: 66.8
click at [360, 289] on div "🤝 Cord Contribution Guide This guide outlines the process for contributing to t…" at bounding box center [575, 87] width 605 height 1472
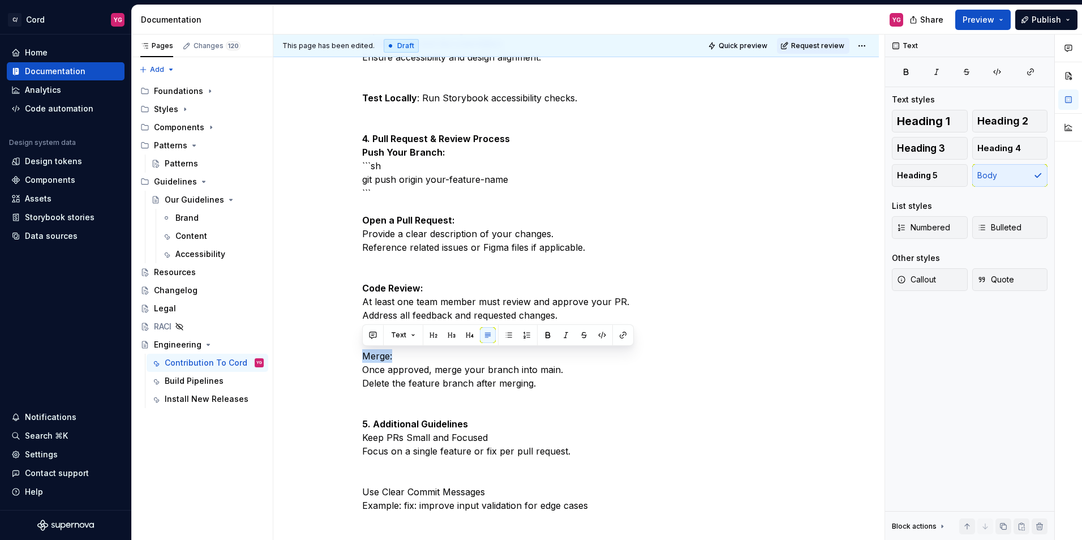
drag, startPoint x: 406, startPoint y: 356, endPoint x: 360, endPoint y: 355, distance: 45.8
click at [360, 355] on div "🤝 Cord Contribution Guide This guide outlines the process for contributing to t…" at bounding box center [575, 87] width 605 height 1472
click at [546, 240] on p "🤝 Cord Contribution Guide This guide outlines the process for contributing to t…" at bounding box center [576, 23] width 428 height 1249
click at [397, 209] on p "🤝 Cord Contribution Guide This guide outlines the process for contributing to t…" at bounding box center [576, 23] width 428 height 1249
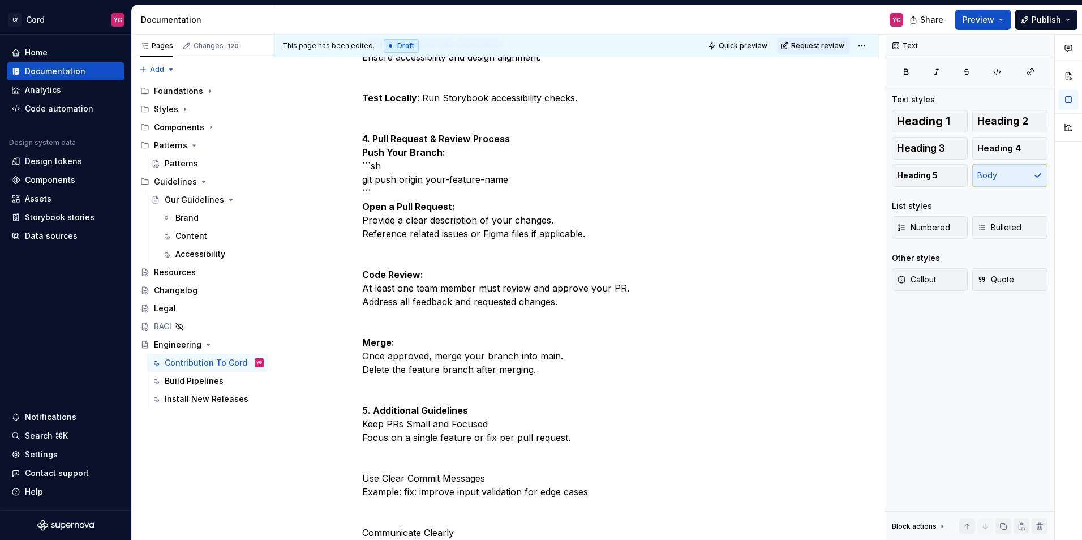
click at [375, 260] on p "🤝 Cord Contribution Guide This guide outlines the process for contributing to t…" at bounding box center [576, 17] width 428 height 1236
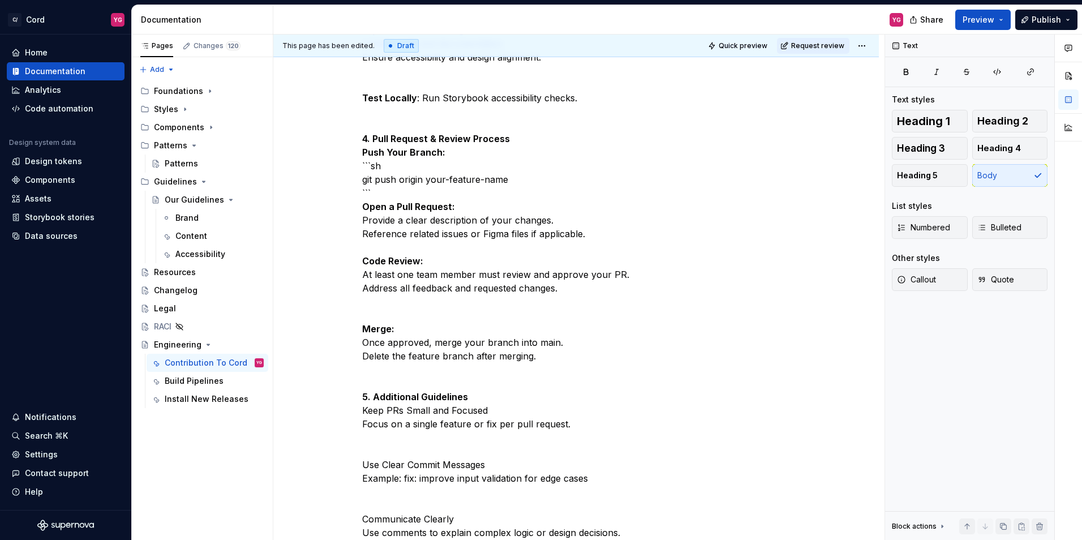
click at [373, 307] on p "🤝 Cord Contribution Guide This guide outlines the process for contributing to t…" at bounding box center [576, 10] width 428 height 1222
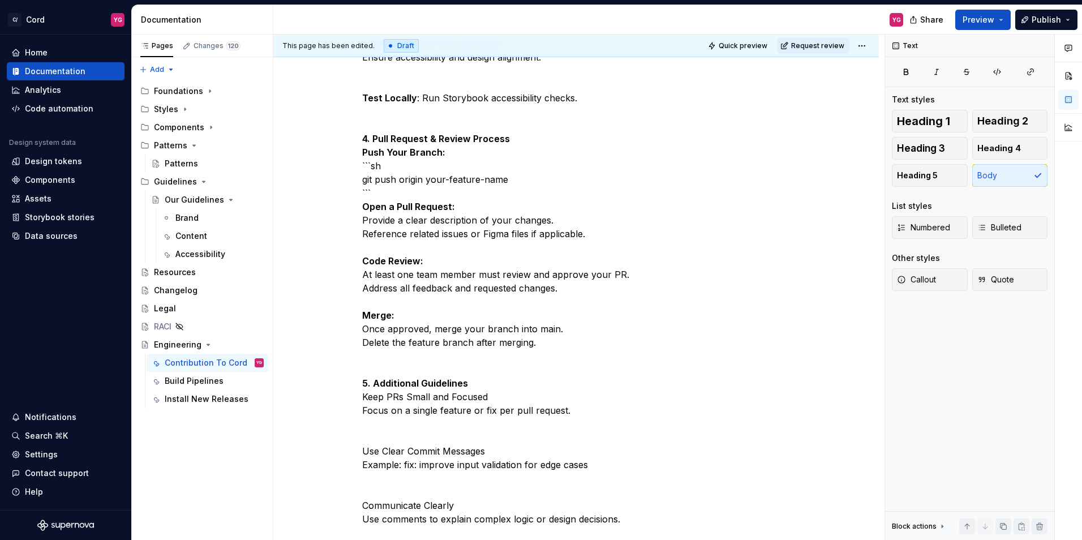
click at [369, 366] on p "🤝 Cord Contribution Guide This guide outlines the process for contributing to t…" at bounding box center [576, 3] width 428 height 1208
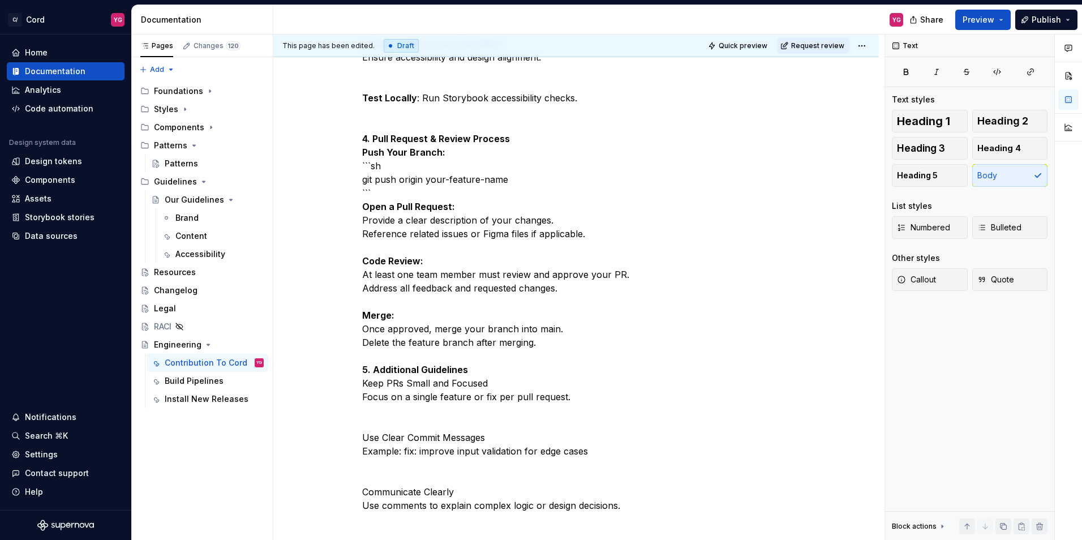
scroll to position [1071, 0]
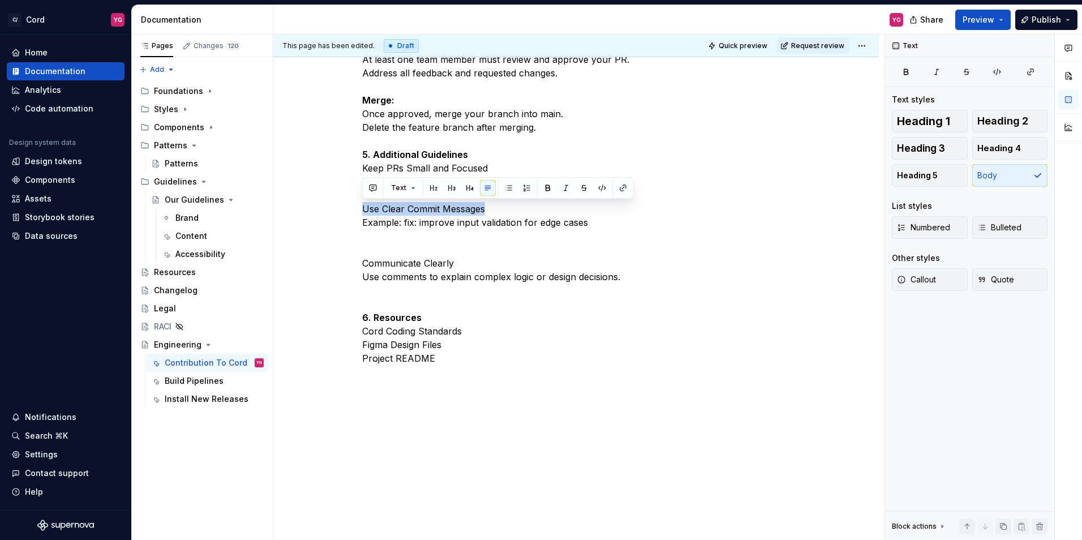
drag, startPoint x: 362, startPoint y: 210, endPoint x: 489, endPoint y: 208, distance: 127.3
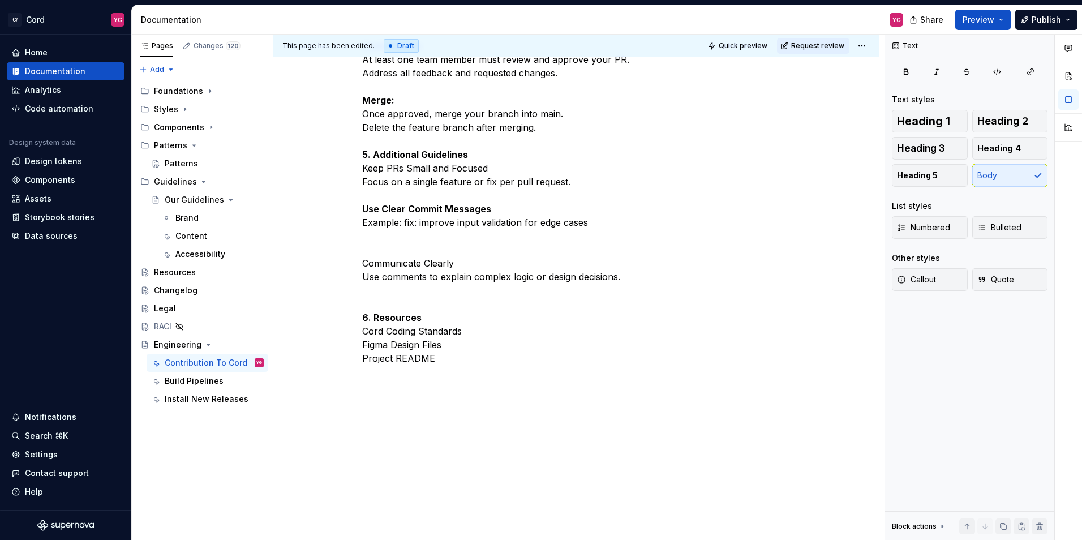
scroll to position [1047, 0]
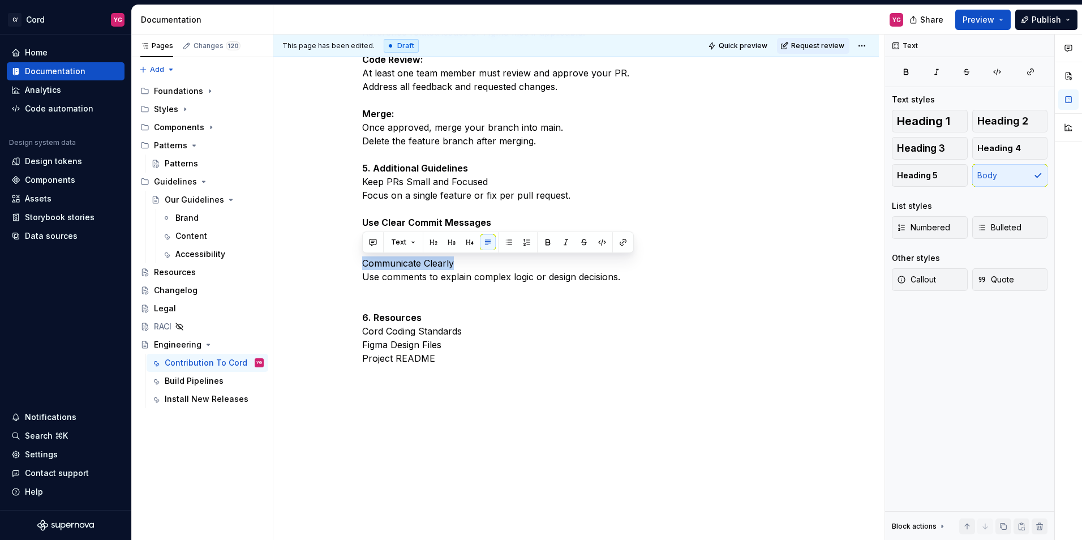
drag, startPoint x: 362, startPoint y: 265, endPoint x: 487, endPoint y: 257, distance: 124.7
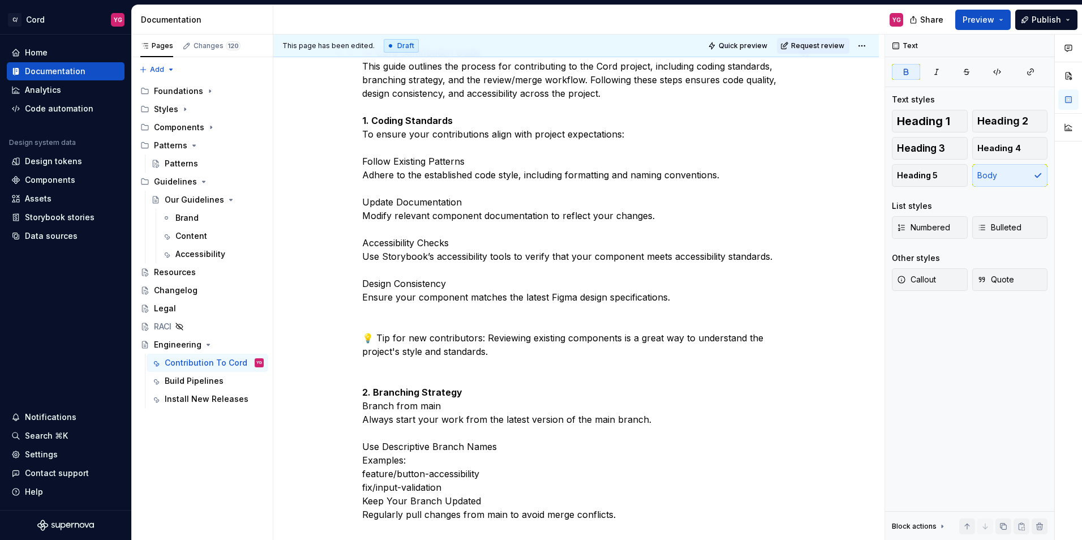
scroll to position [0, 0]
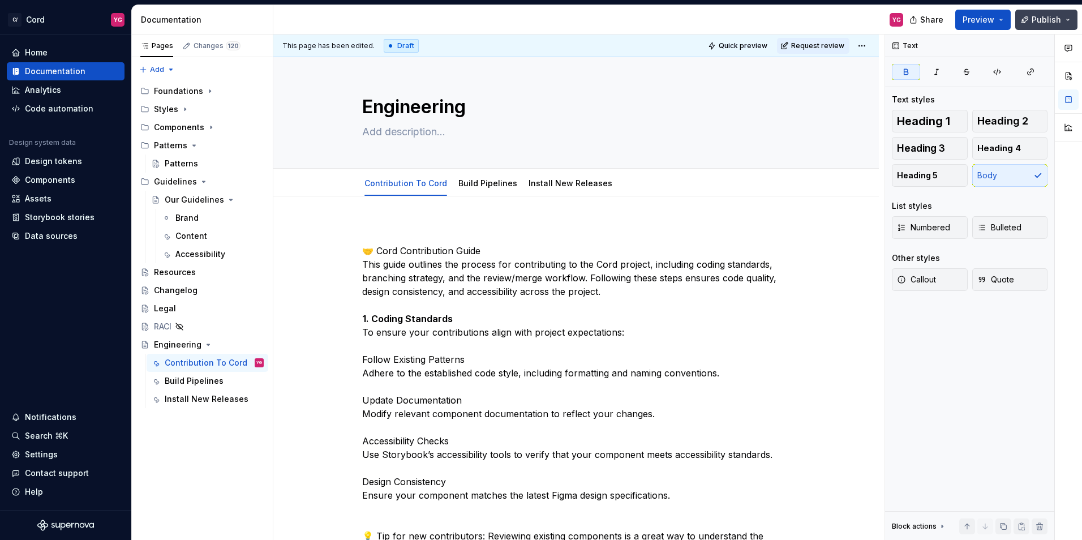
click at [1070, 14] on button "Publish" at bounding box center [1046, 20] width 62 height 20
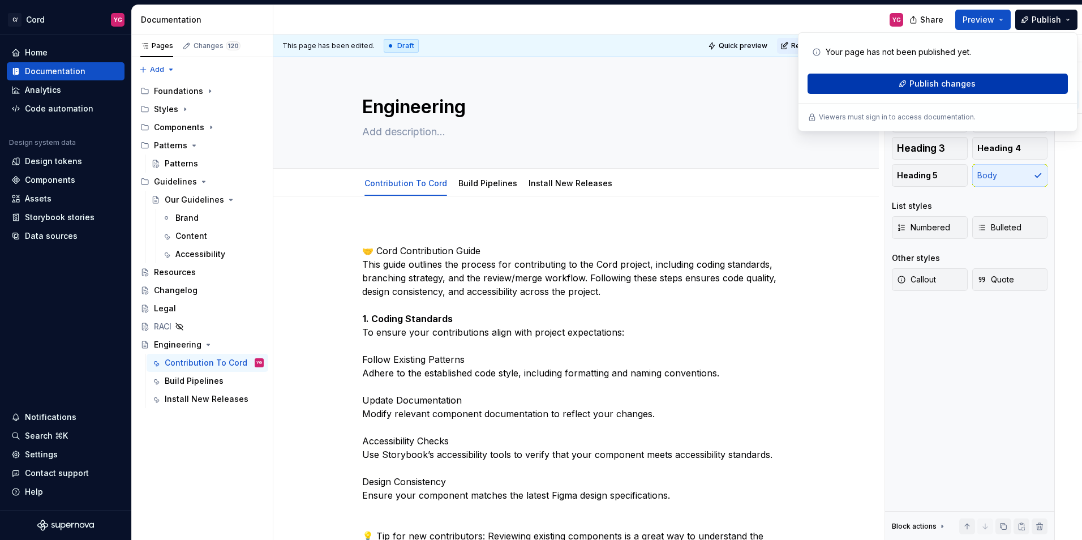
click at [928, 88] on span "Publish changes" at bounding box center [942, 83] width 66 height 11
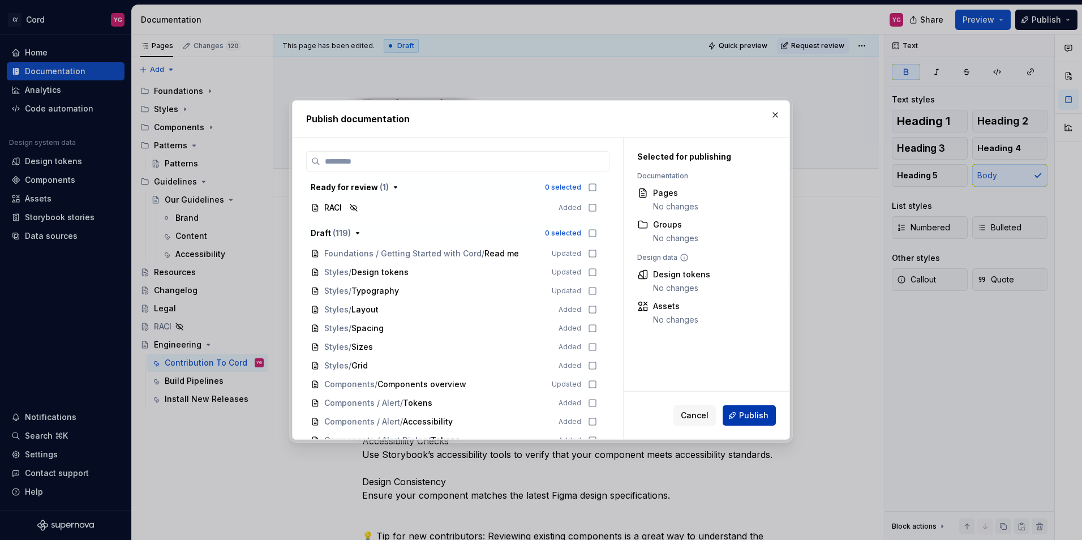
click at [760, 418] on span "Publish" at bounding box center [753, 415] width 29 height 11
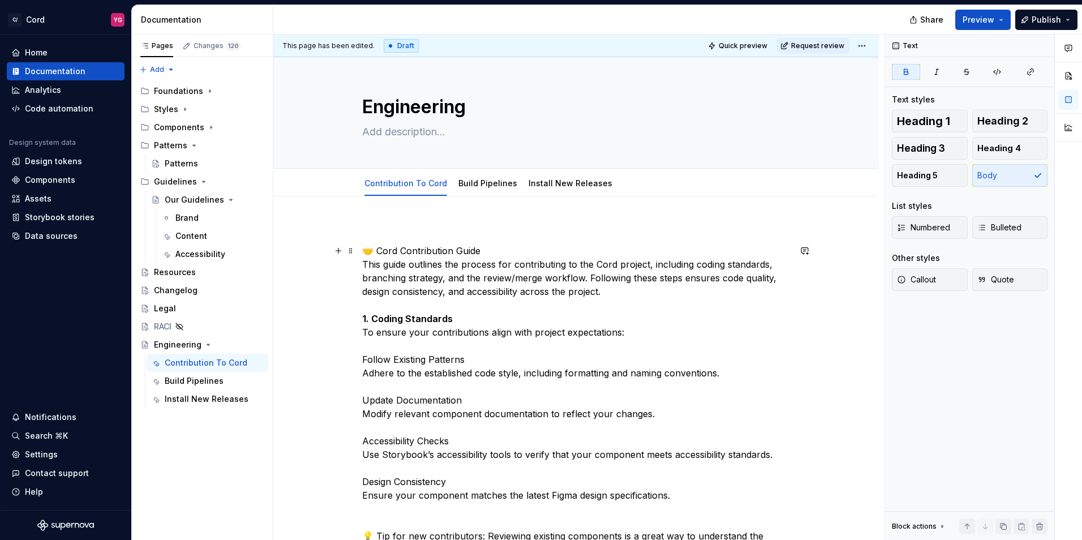
type textarea "*"
